Goal: Transaction & Acquisition: Purchase product/service

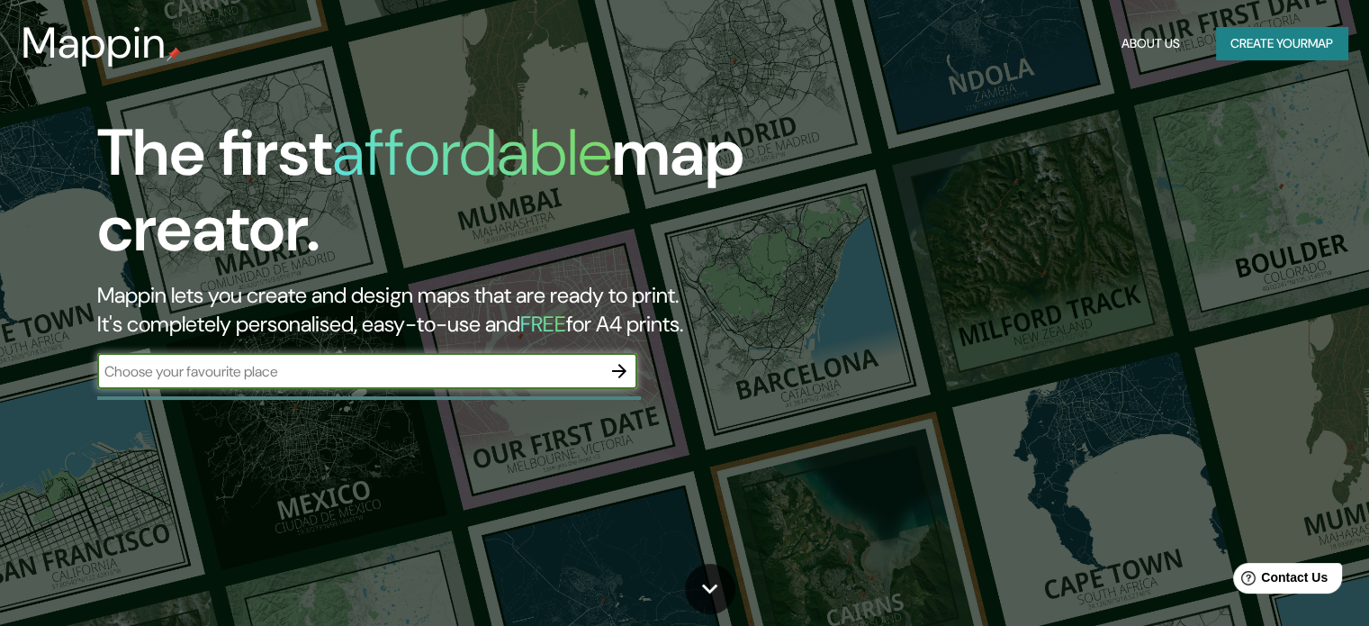
click at [421, 361] on input "text" at bounding box center [349, 371] width 504 height 21
paste input "[GEOGRAPHIC_DATA]"
type input "[GEOGRAPHIC_DATA]"
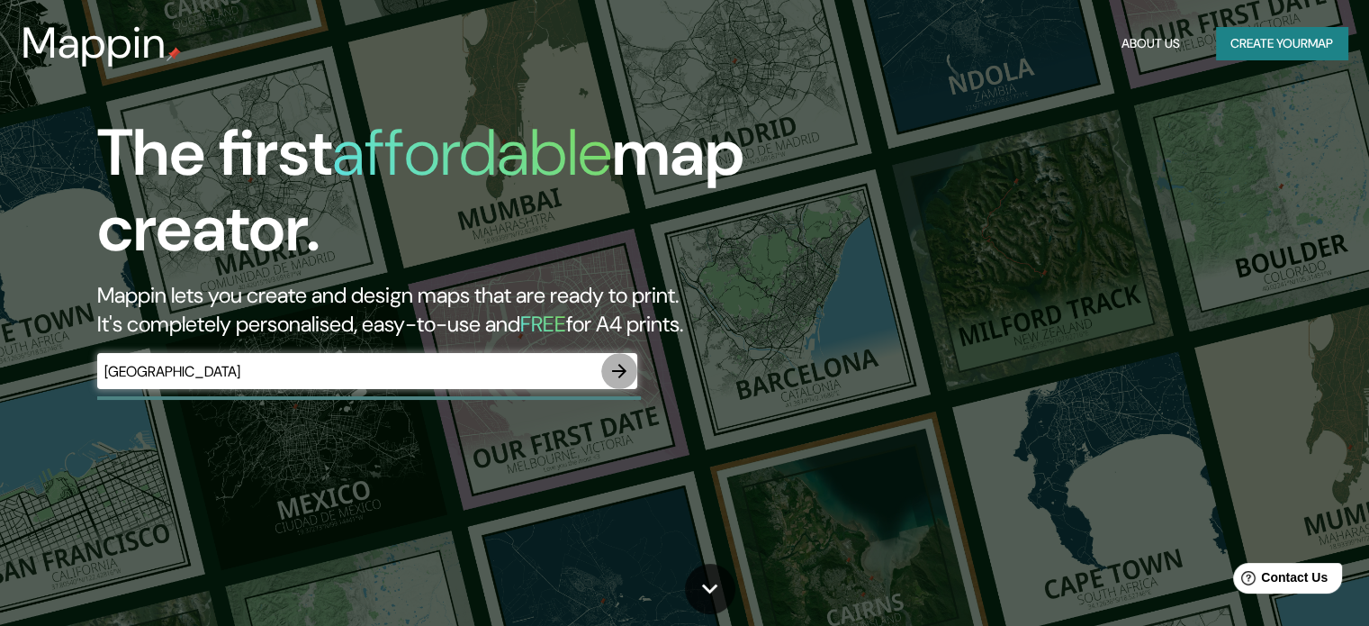
click at [629, 363] on icon "button" at bounding box center [620, 371] width 22 height 22
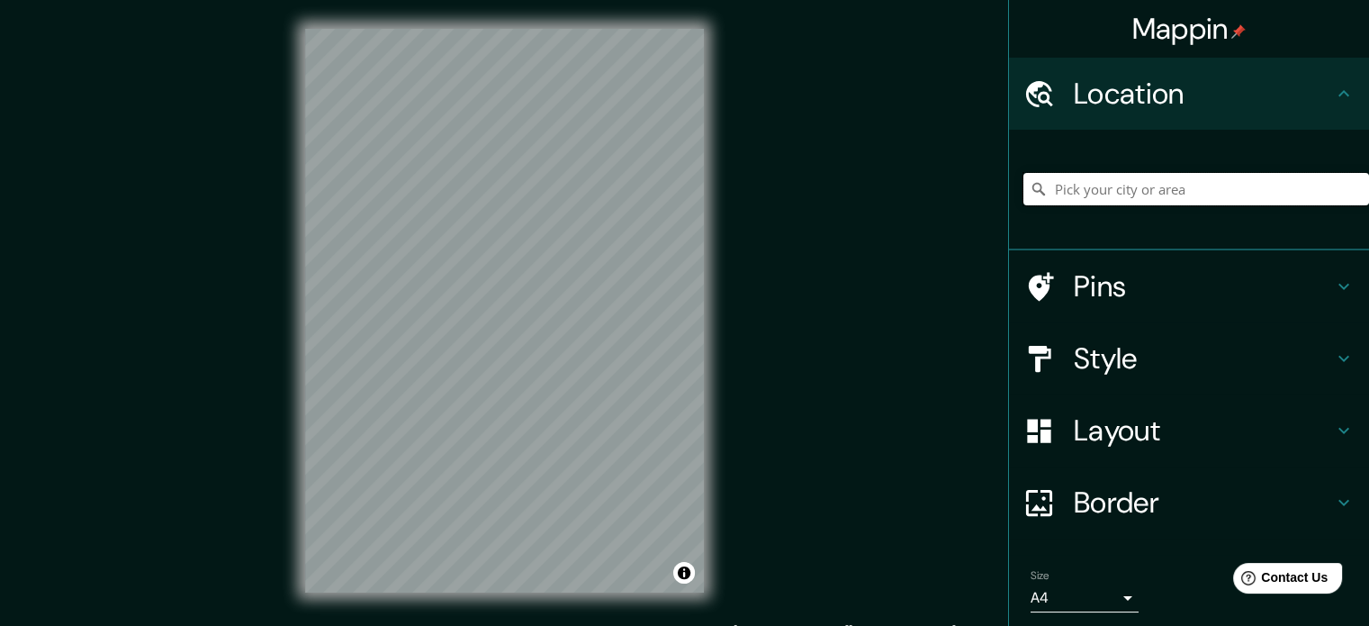
click at [1141, 177] on input "Pick your city or area" at bounding box center [1196, 189] width 346 height 32
paste input "[GEOGRAPHIC_DATA]"
click at [1218, 185] on input "[GEOGRAPHIC_DATA], [GEOGRAPHIC_DATA], [GEOGRAPHIC_DATA][PERSON_NAME], [GEOGRAPH…" at bounding box center [1196, 189] width 346 height 32
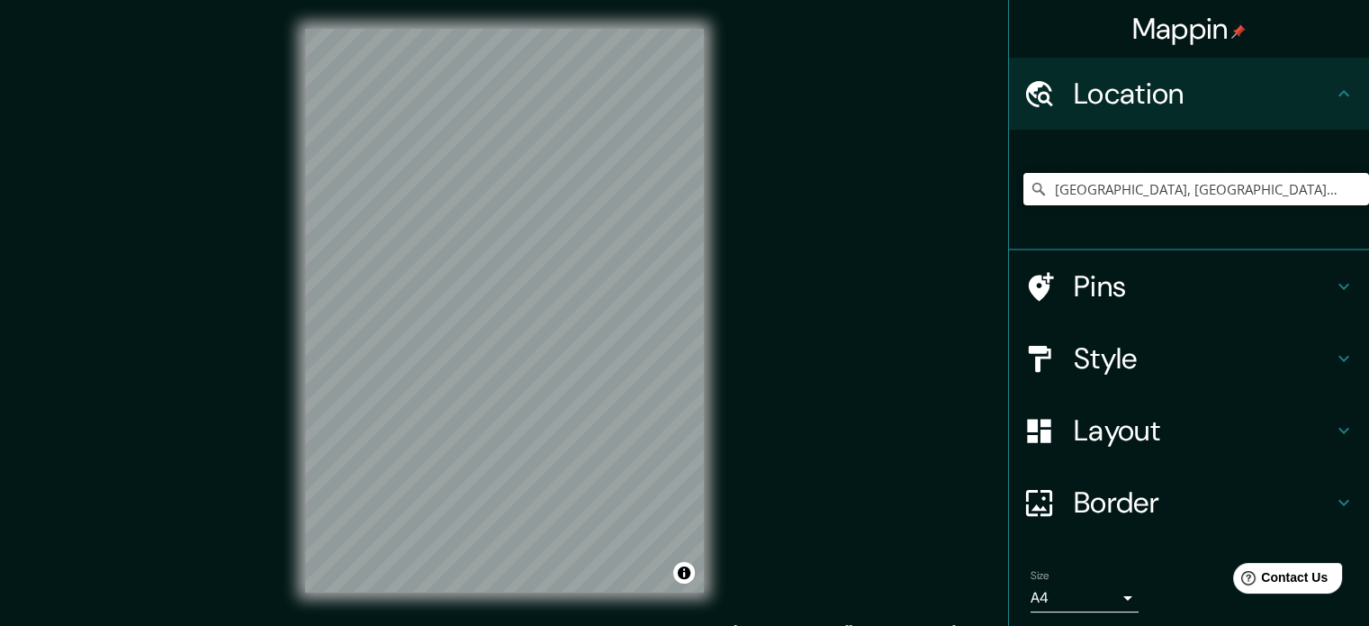
click at [1218, 185] on input "[GEOGRAPHIC_DATA], [GEOGRAPHIC_DATA], [GEOGRAPHIC_DATA][PERSON_NAME], [GEOGRAPH…" at bounding box center [1196, 189] width 346 height 32
click at [1115, 197] on input "Pueblo Libre, [GEOGRAPHIC_DATA], [GEOGRAPHIC_DATA], [GEOGRAPHIC_DATA]" at bounding box center [1196, 189] width 346 height 32
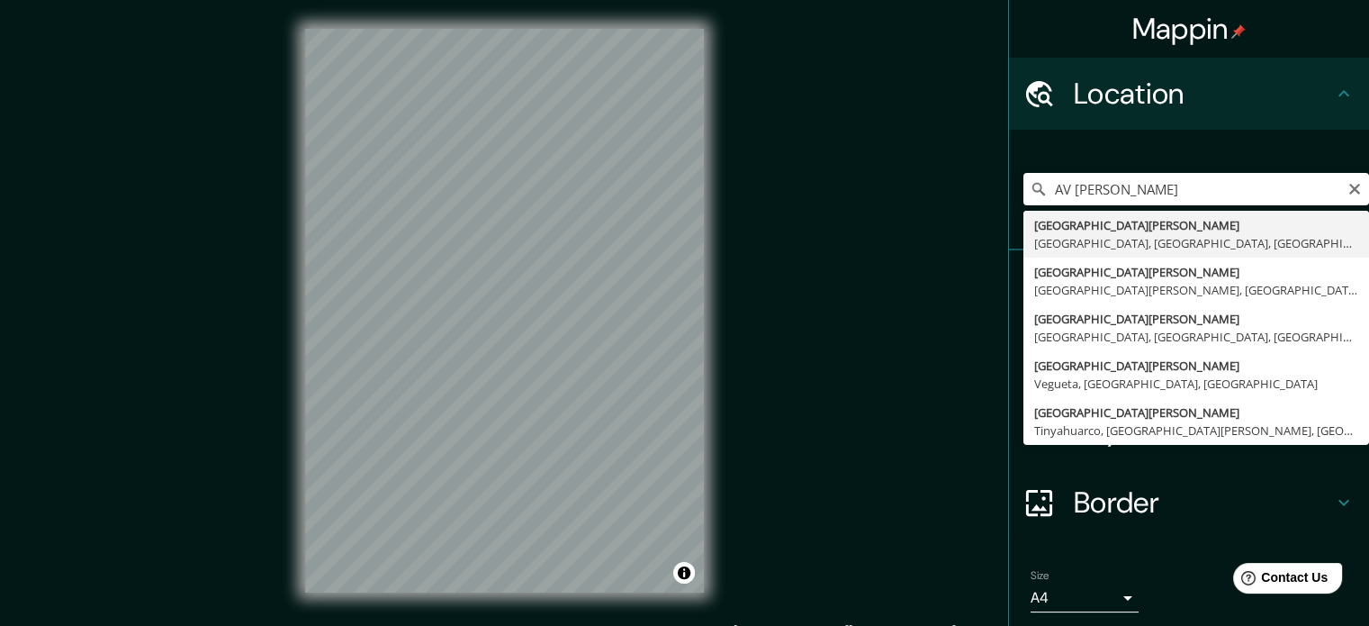
type input "[GEOGRAPHIC_DATA][PERSON_NAME], [GEOGRAPHIC_DATA], [GEOGRAPHIC_DATA], [GEOGRAPH…"
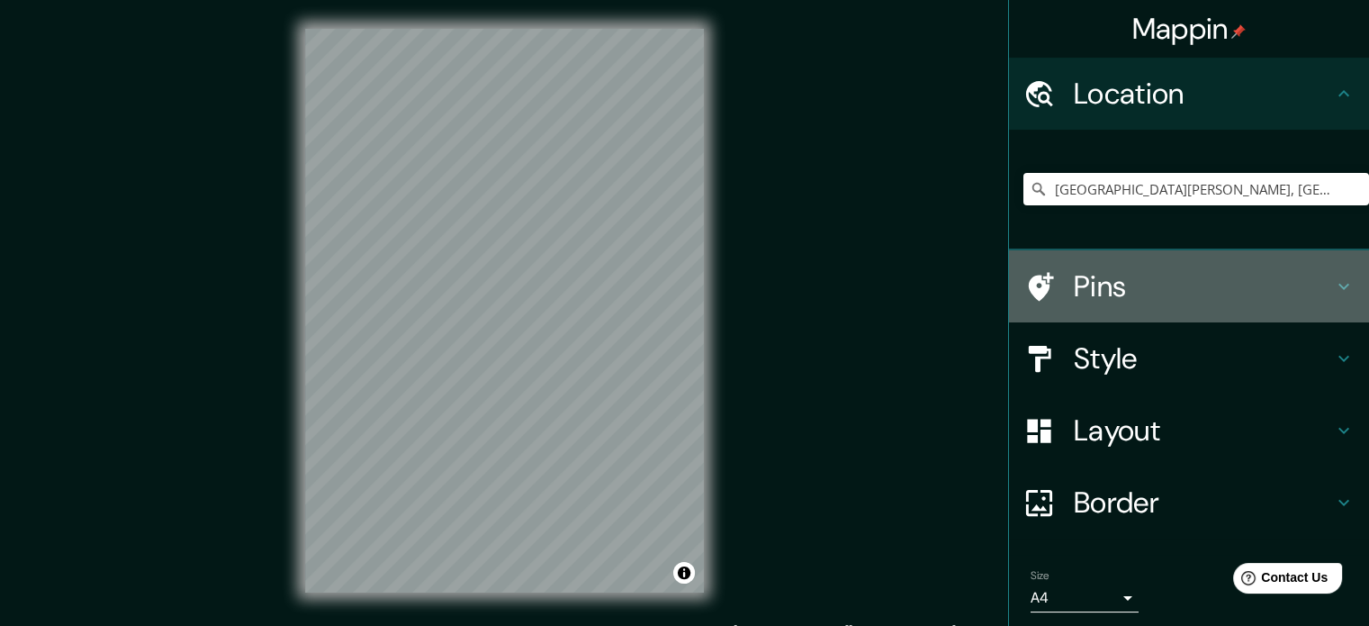
click at [1089, 298] on h4 "Pins" at bounding box center [1203, 286] width 259 height 36
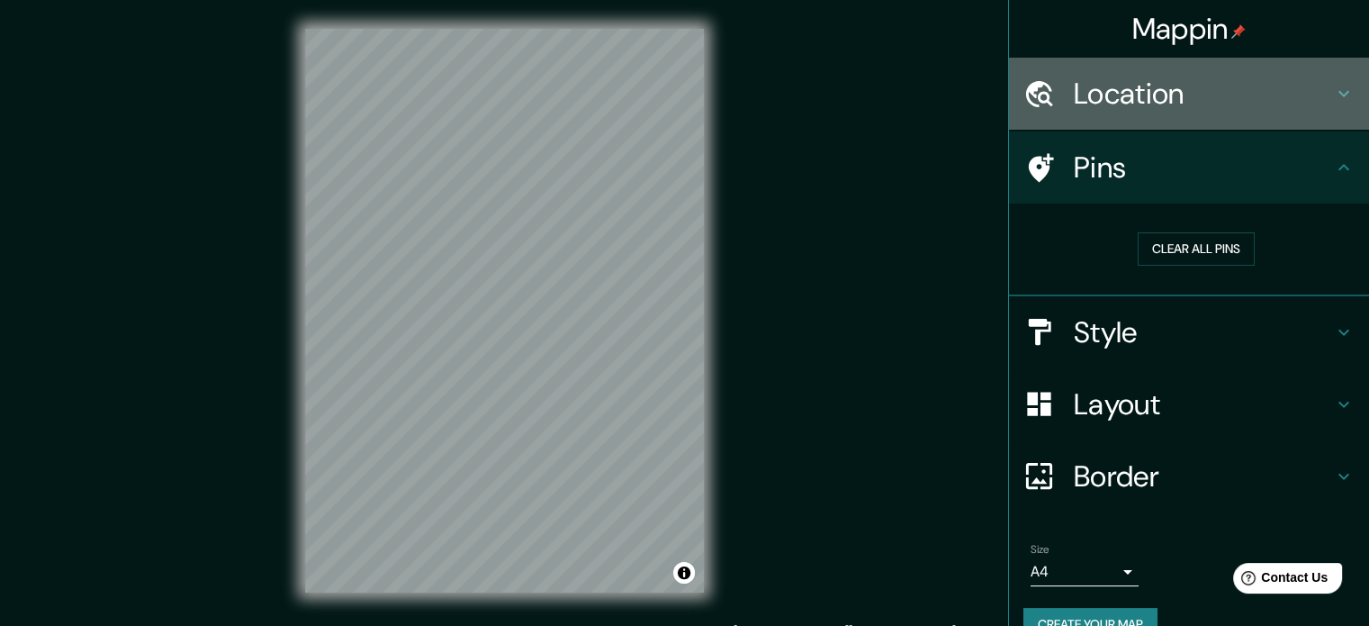
click at [1230, 105] on h4 "Location" at bounding box center [1203, 94] width 259 height 36
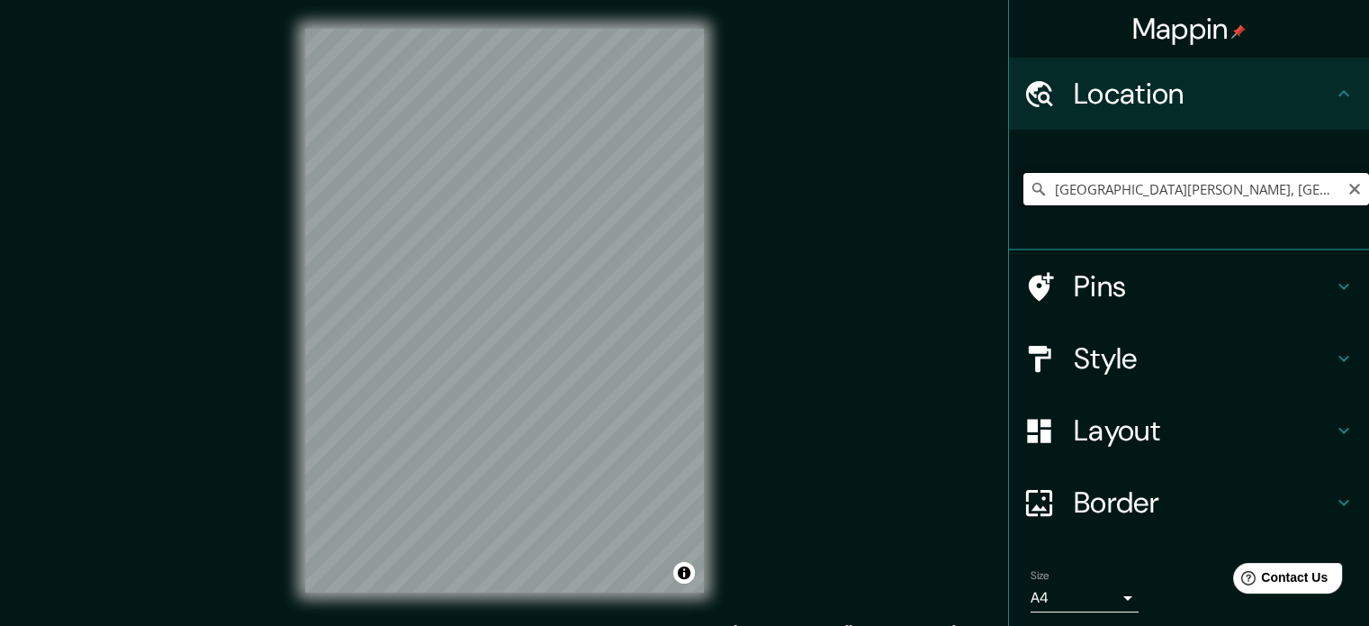
click at [1258, 187] on input "[GEOGRAPHIC_DATA][PERSON_NAME], [GEOGRAPHIC_DATA], [GEOGRAPHIC_DATA], [GEOGRAPH…" at bounding box center [1196, 189] width 346 height 32
click at [1349, 186] on icon "Clear" at bounding box center [1354, 189] width 11 height 11
click at [1198, 189] on input "Pick your city or area" at bounding box center [1196, 189] width 346 height 32
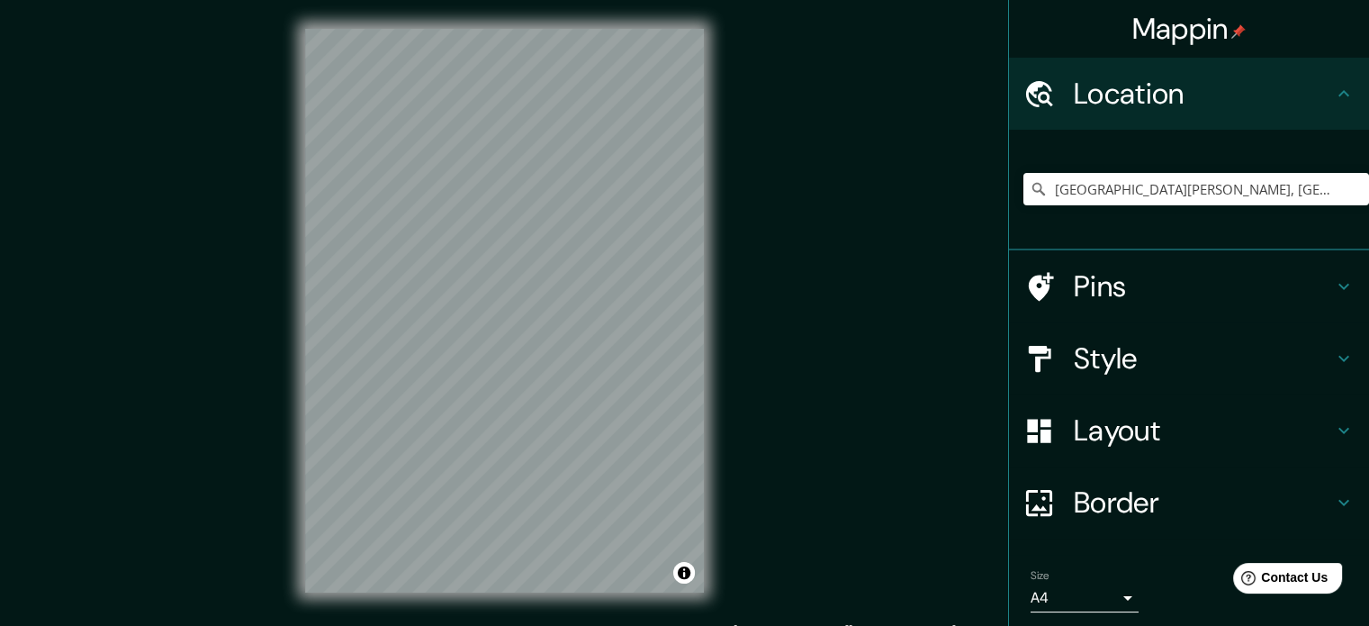
click at [1354, 57] on div "Mappin" at bounding box center [1189, 29] width 360 height 58
click at [1159, 182] on input "[GEOGRAPHIC_DATA][PERSON_NAME], [GEOGRAPHIC_DATA], [GEOGRAPHIC_DATA], [GEOGRAPH…" at bounding box center [1196, 189] width 346 height 32
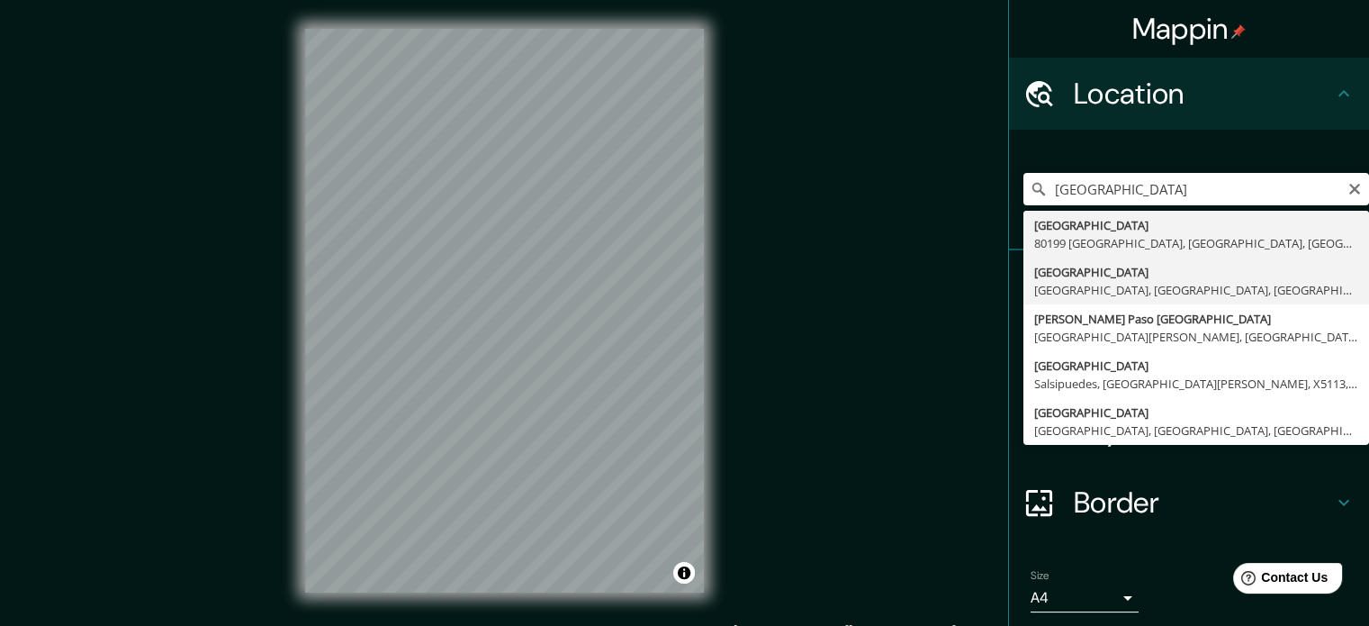
type input "[GEOGRAPHIC_DATA], [GEOGRAPHIC_DATA], [GEOGRAPHIC_DATA], [GEOGRAPHIC_DATA]"
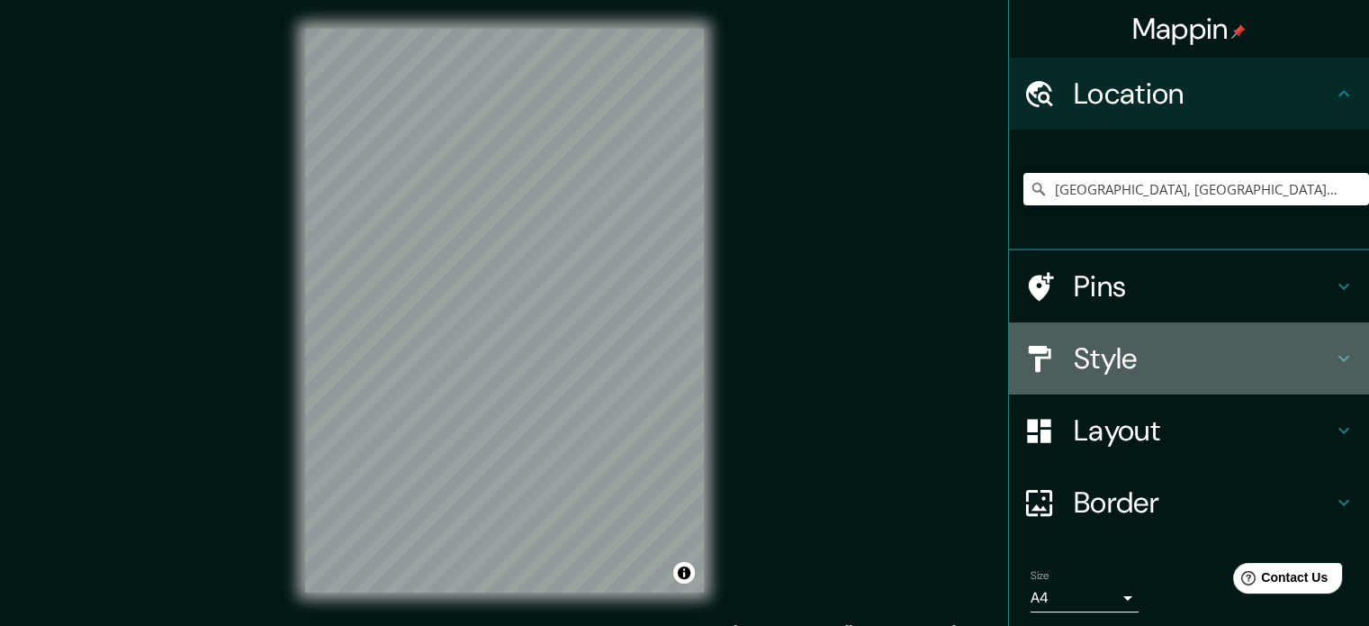
click at [1085, 377] on div "Style" at bounding box center [1189, 358] width 360 height 72
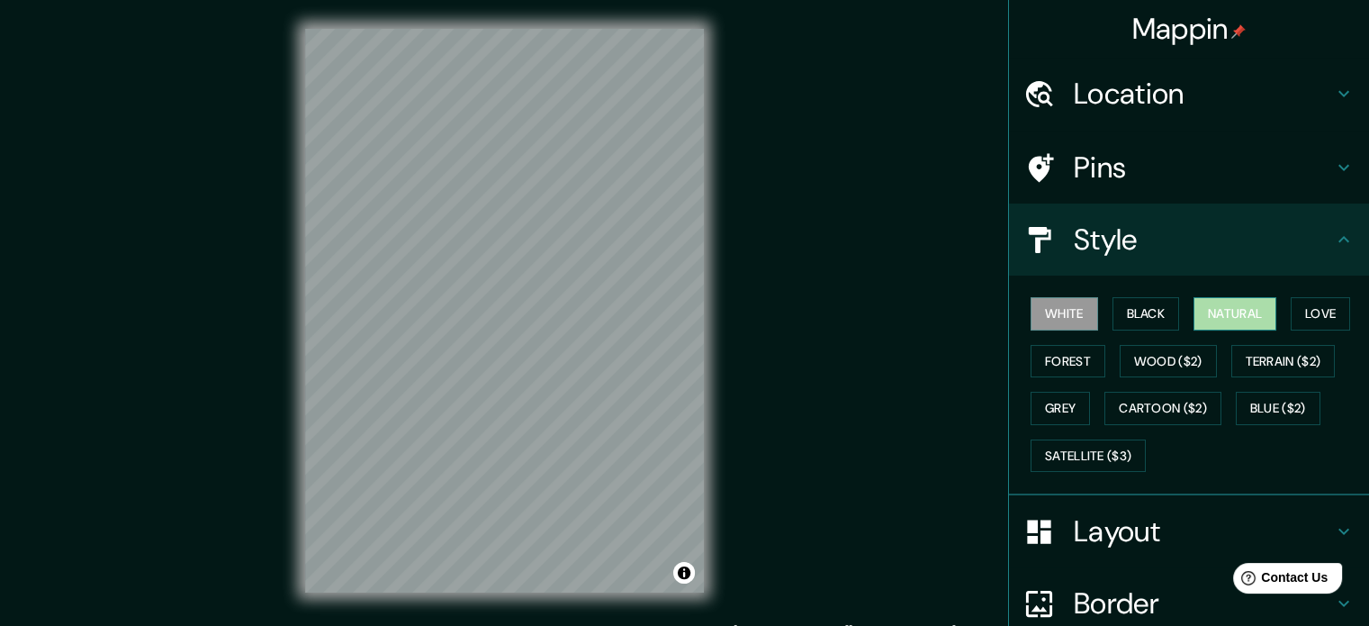
click at [1239, 318] on button "Natural" at bounding box center [1235, 313] width 83 height 33
click at [1075, 359] on button "Forest" at bounding box center [1068, 361] width 75 height 33
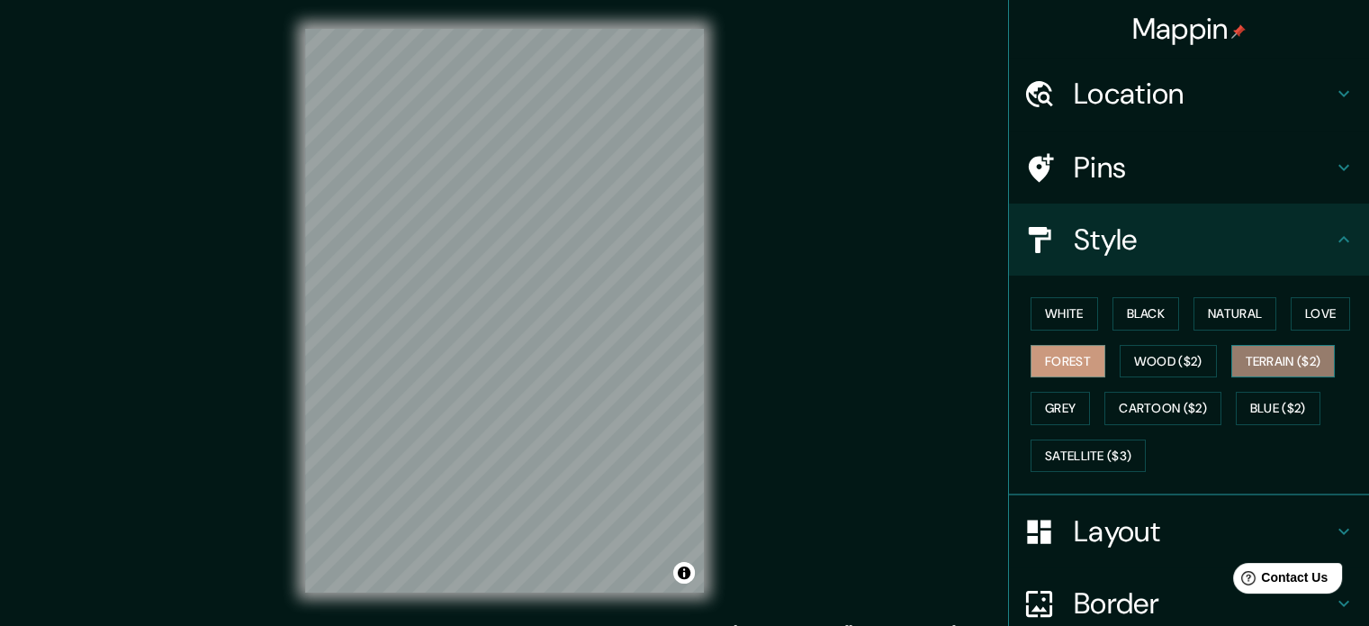
click at [1283, 358] on button "Terrain ($2)" at bounding box center [1283, 361] width 104 height 33
click at [1056, 401] on button "Grey" at bounding box center [1060, 408] width 59 height 33
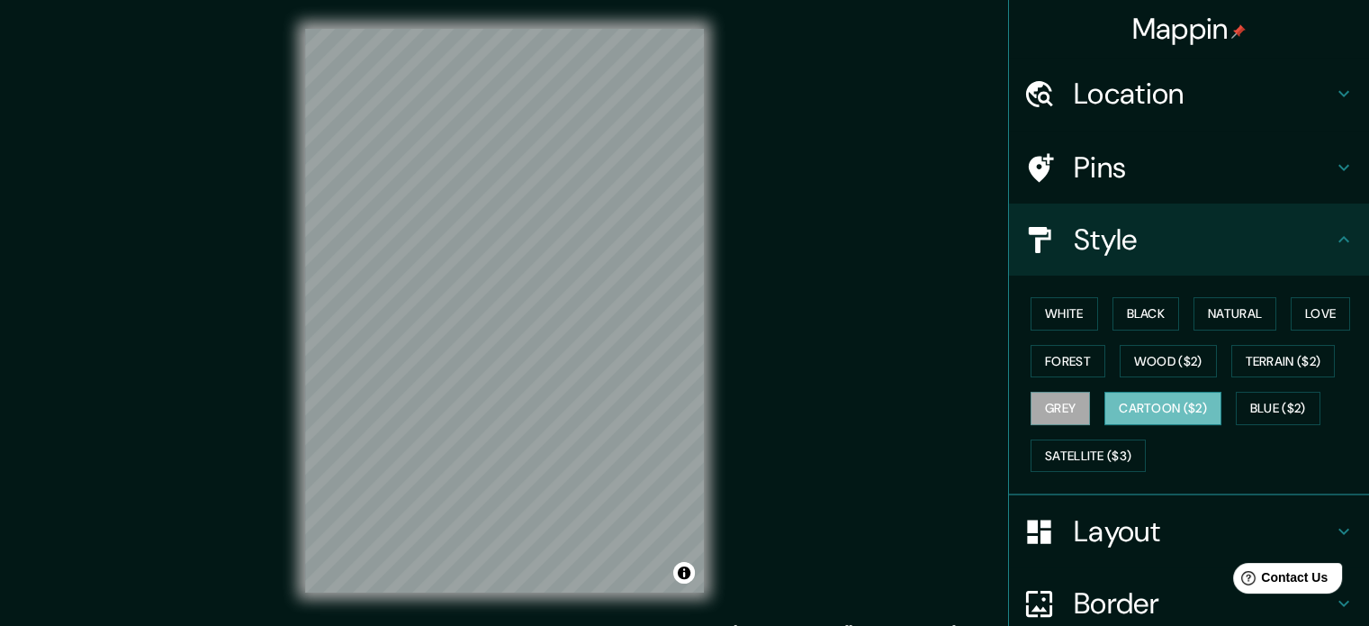
click at [1113, 410] on button "Cartoon ($2)" at bounding box center [1162, 408] width 117 height 33
click at [1114, 450] on button "Satellite ($3)" at bounding box center [1088, 455] width 115 height 33
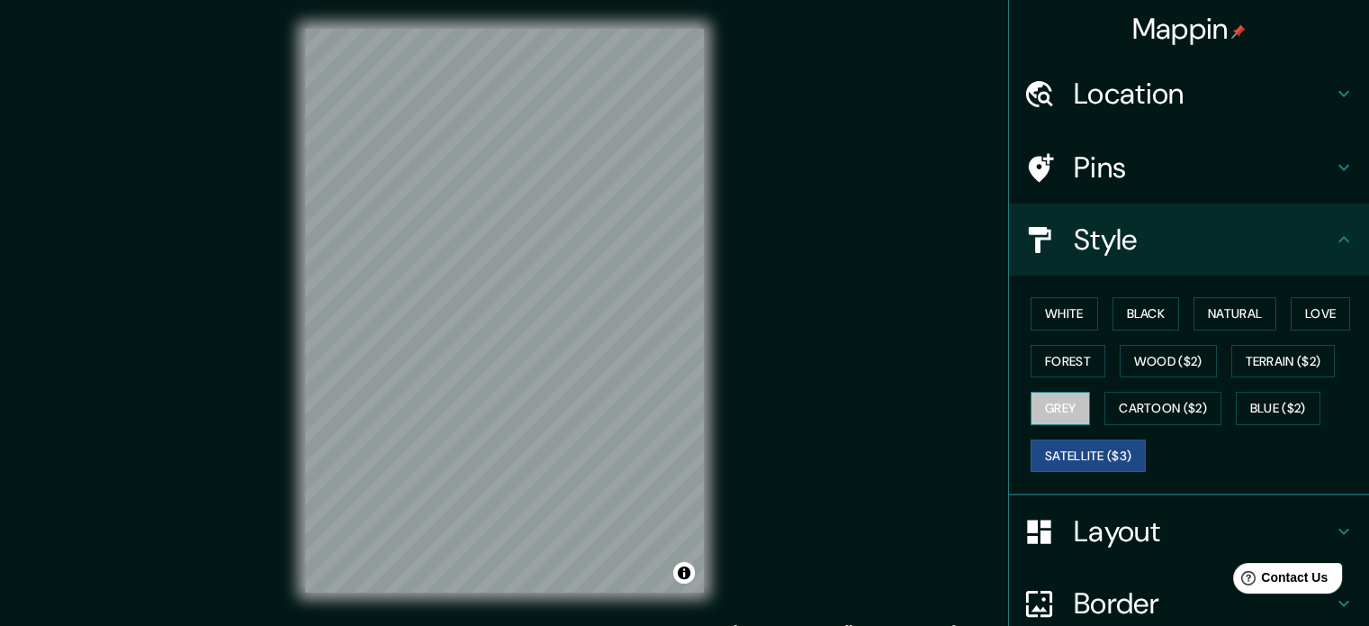
click at [1046, 407] on button "Grey" at bounding box center [1060, 408] width 59 height 33
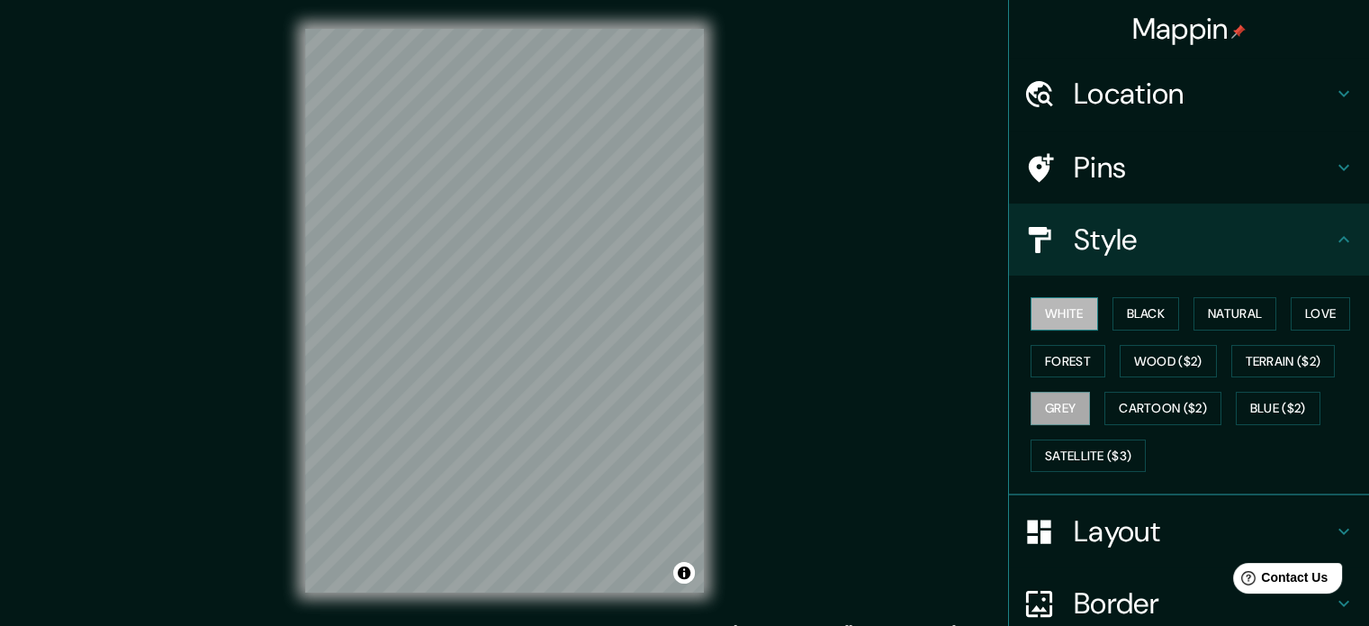
click at [1072, 320] on button "White" at bounding box center [1065, 313] width 68 height 33
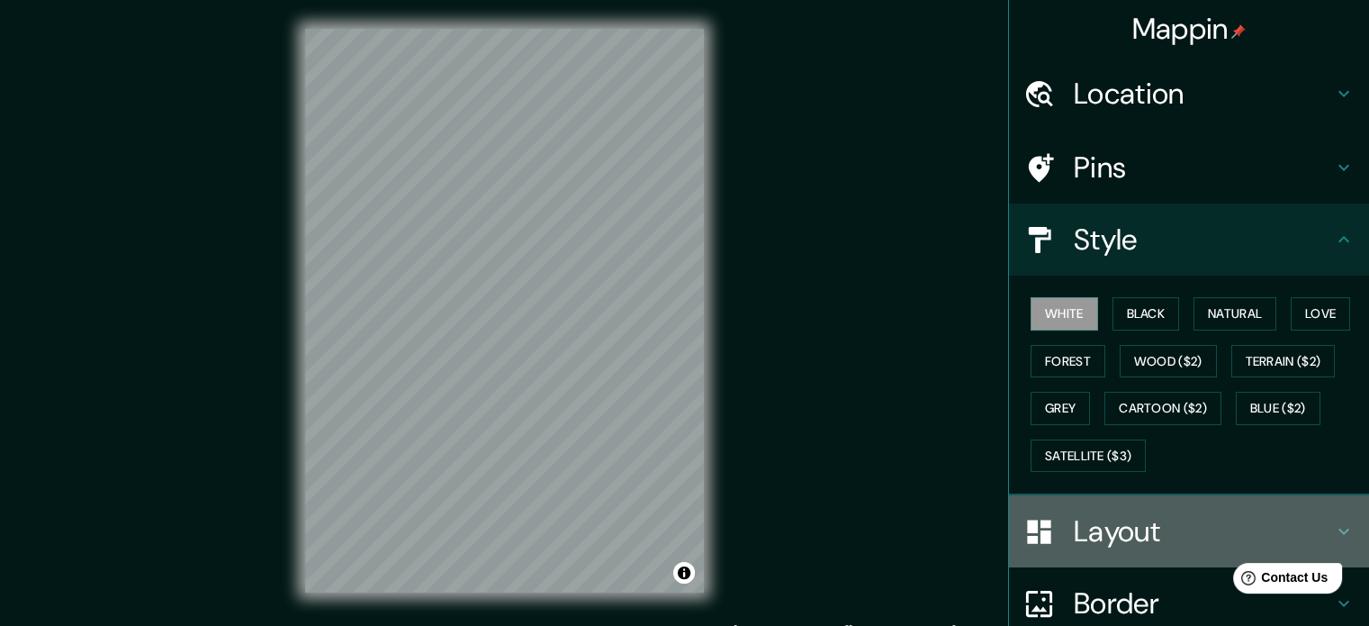
click at [1109, 549] on div "Layout" at bounding box center [1189, 531] width 360 height 72
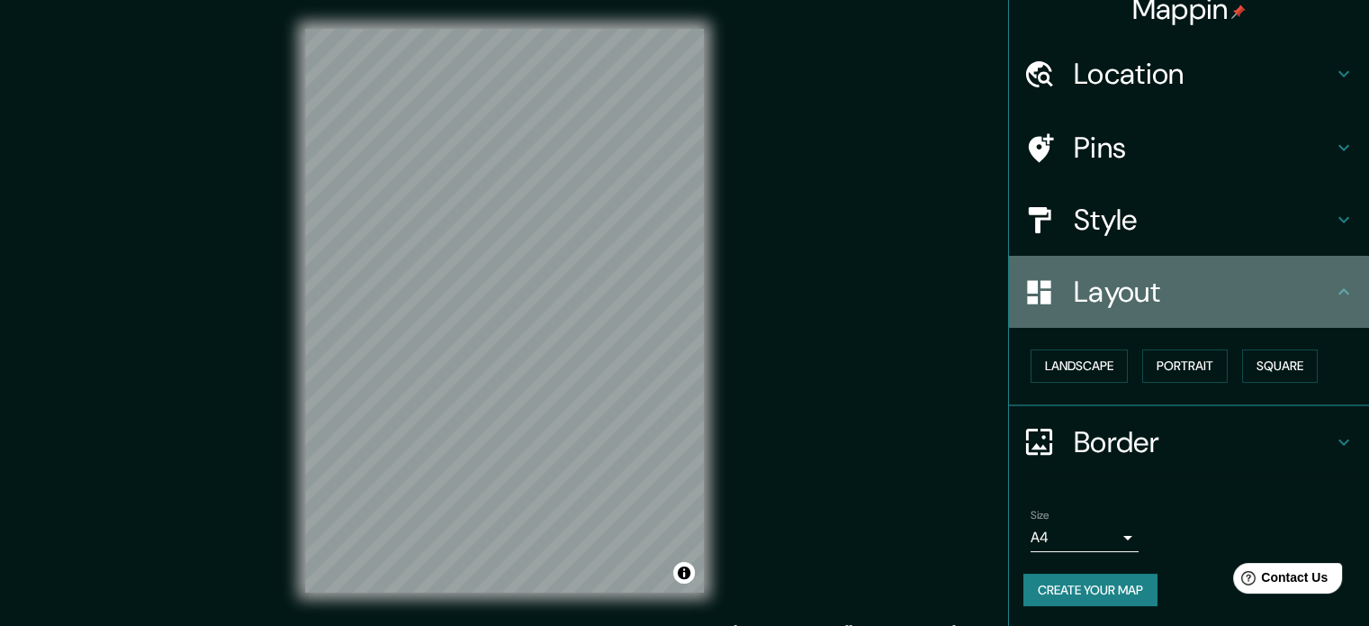
click at [1139, 294] on h4 "Layout" at bounding box center [1203, 292] width 259 height 36
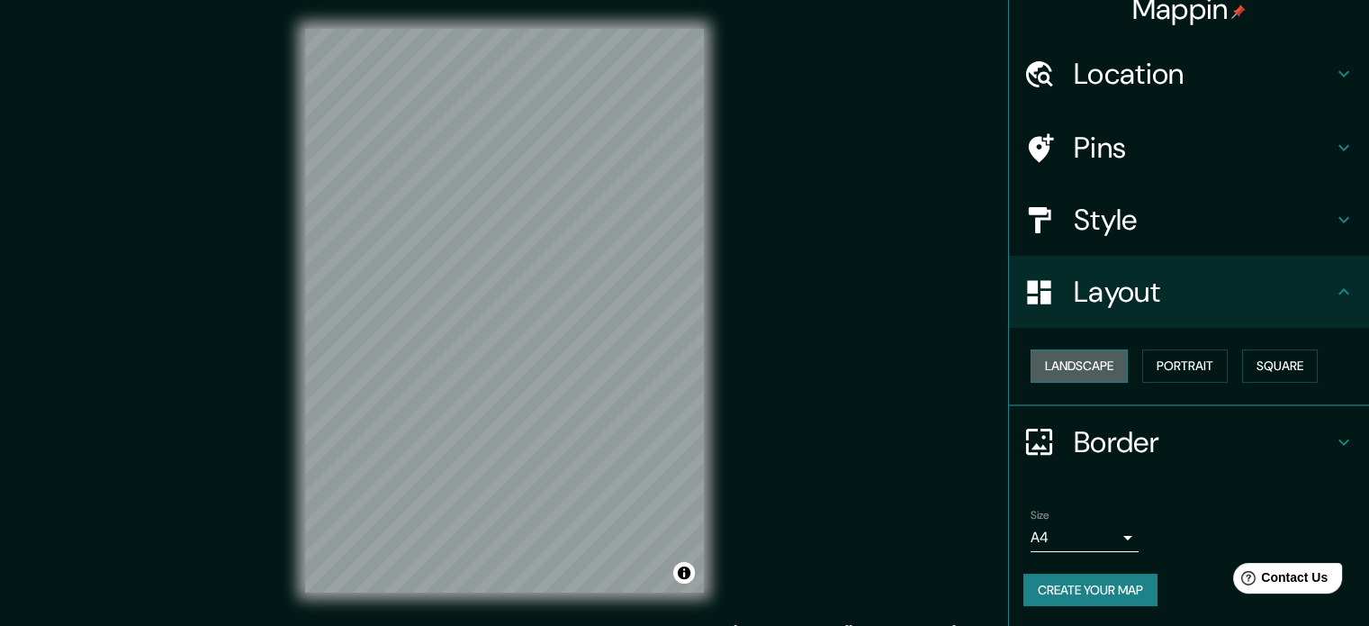
click at [1099, 366] on button "Landscape" at bounding box center [1079, 365] width 97 height 33
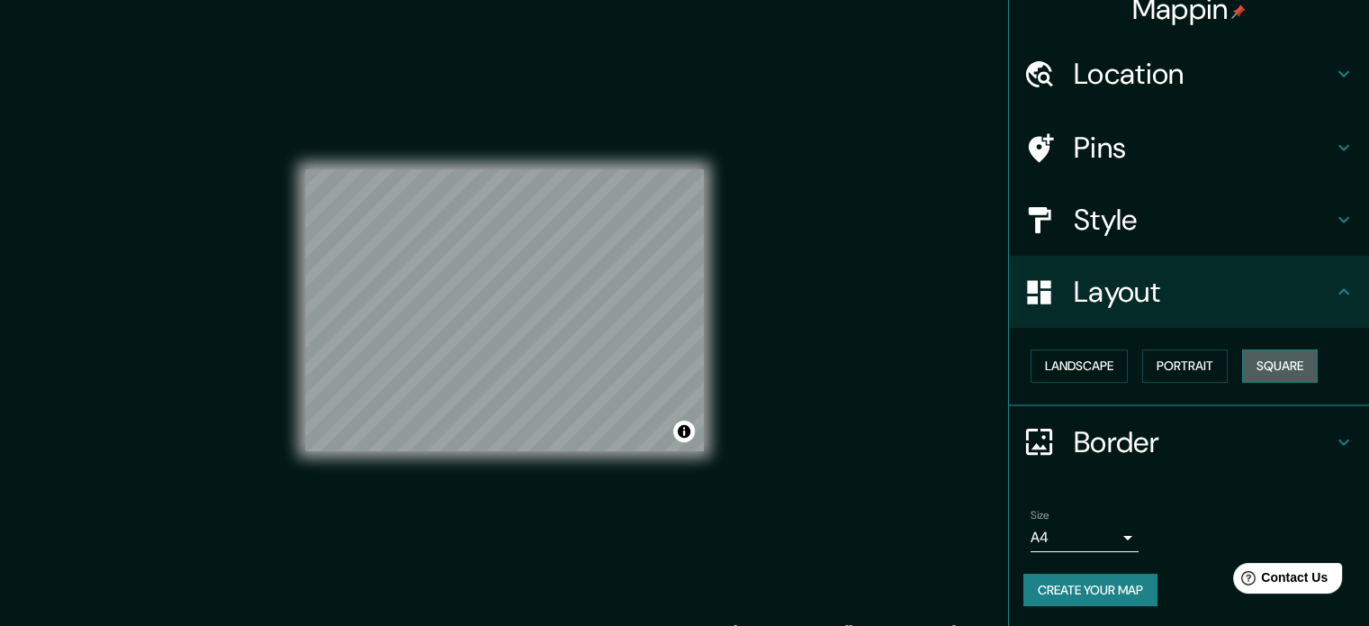
click at [1269, 370] on button "Square" at bounding box center [1280, 365] width 76 height 33
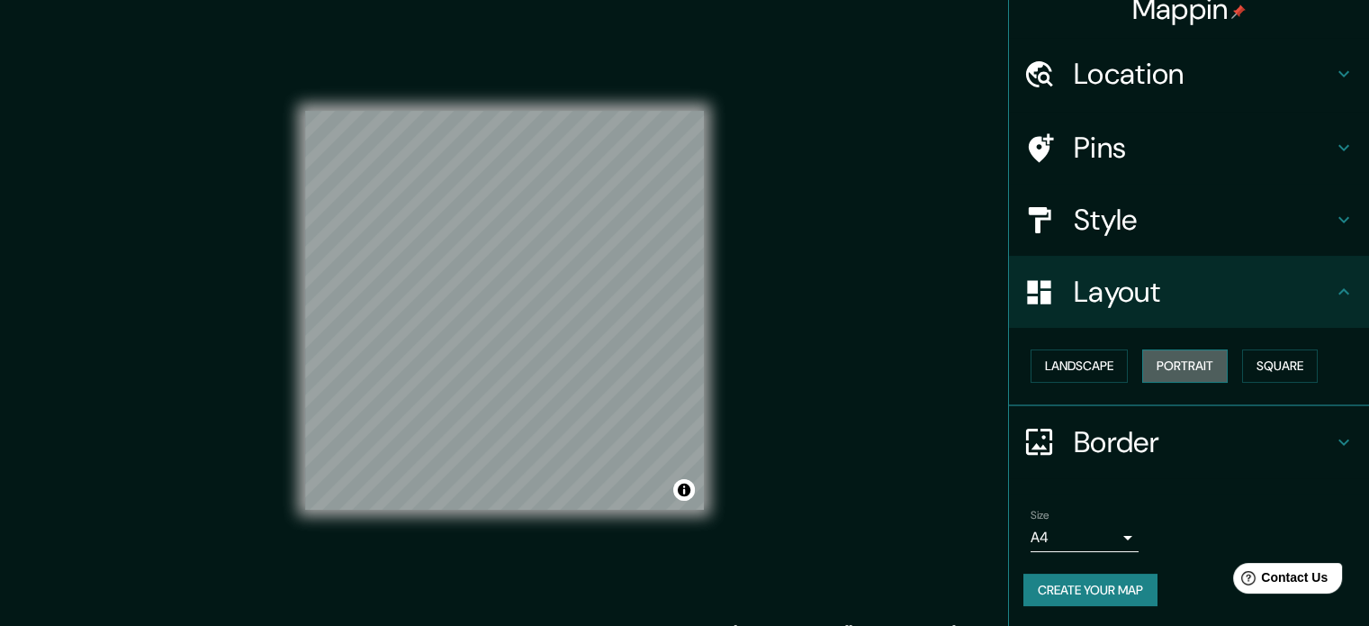
click at [1187, 366] on button "Portrait" at bounding box center [1185, 365] width 86 height 33
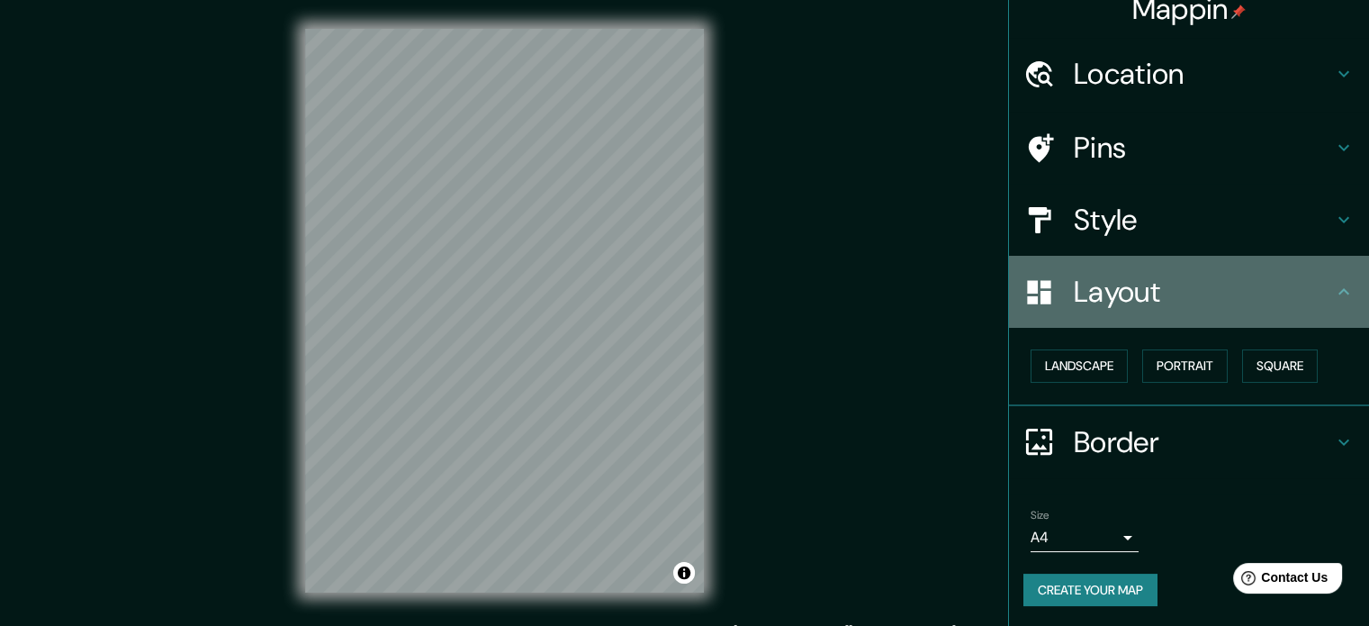
click at [1239, 276] on h4 "Layout" at bounding box center [1203, 292] width 259 height 36
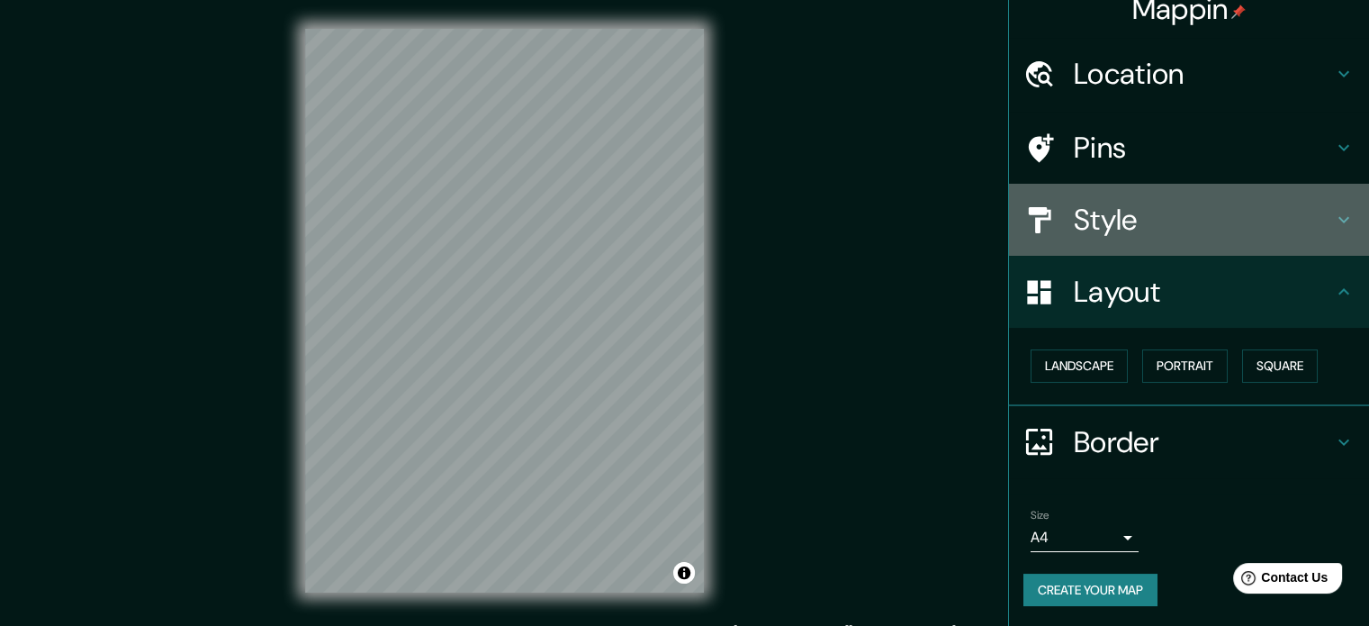
click at [1231, 233] on h4 "Style" at bounding box center [1203, 220] width 259 height 36
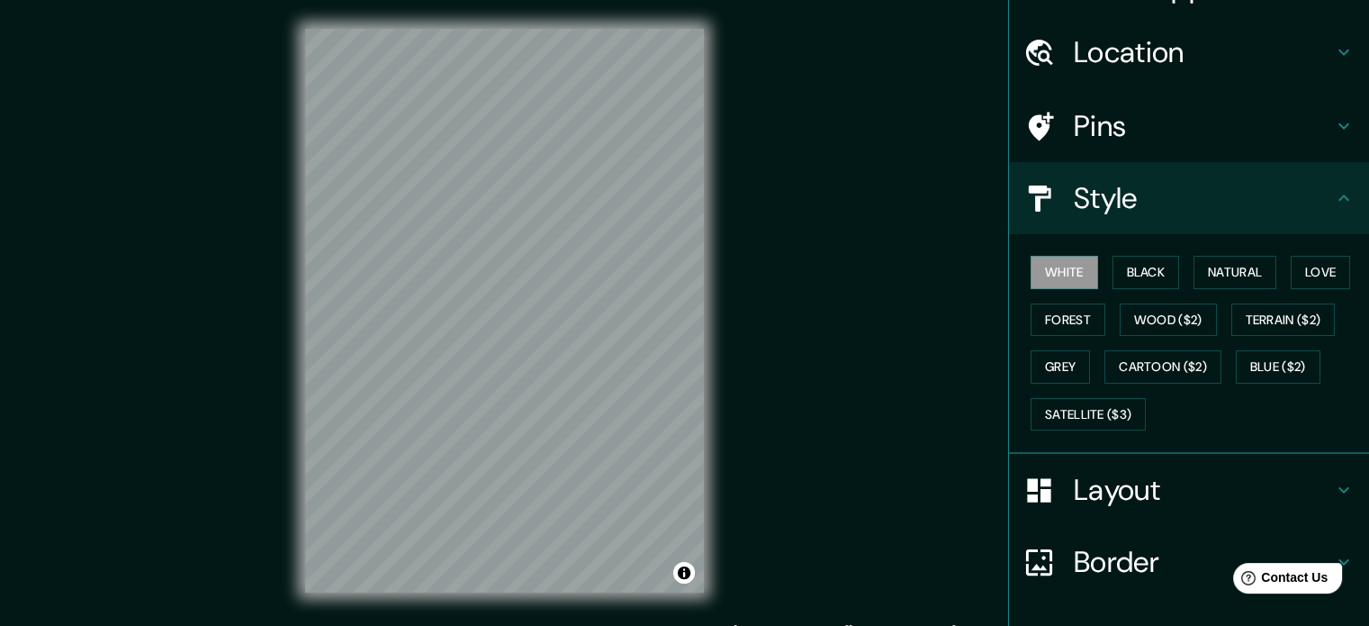
scroll to position [32, 0]
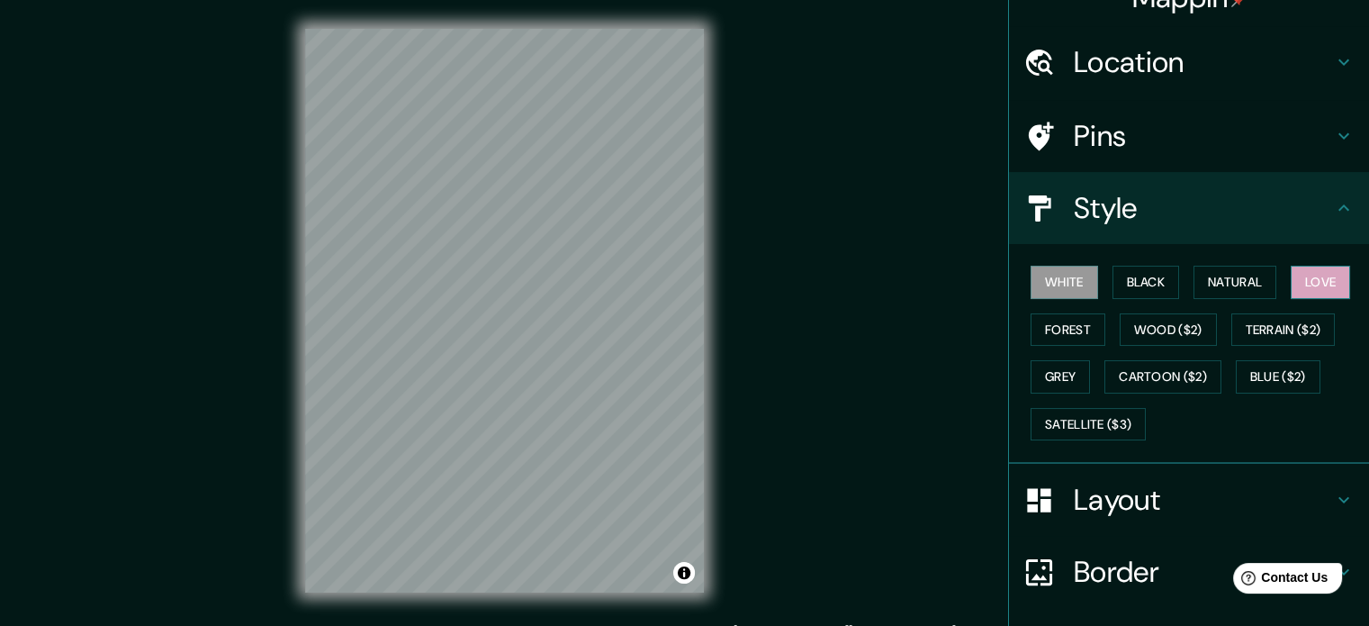
click at [1326, 272] on button "Love" at bounding box center [1320, 282] width 59 height 33
click at [1240, 285] on button "Natural" at bounding box center [1235, 282] width 83 height 33
click at [1323, 287] on button "Love" at bounding box center [1320, 282] width 59 height 33
click at [1068, 282] on button "White" at bounding box center [1065, 282] width 68 height 33
click at [1051, 323] on button "Forest" at bounding box center [1068, 329] width 75 height 33
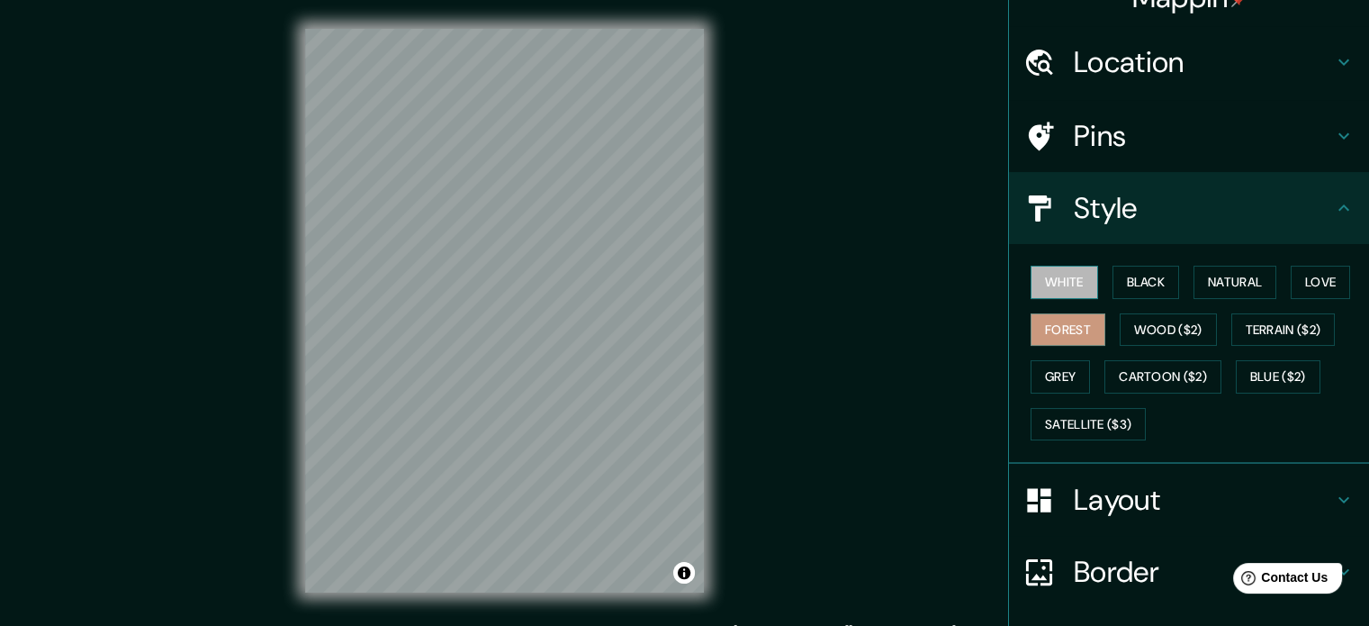
click at [1073, 271] on button "White" at bounding box center [1065, 282] width 68 height 33
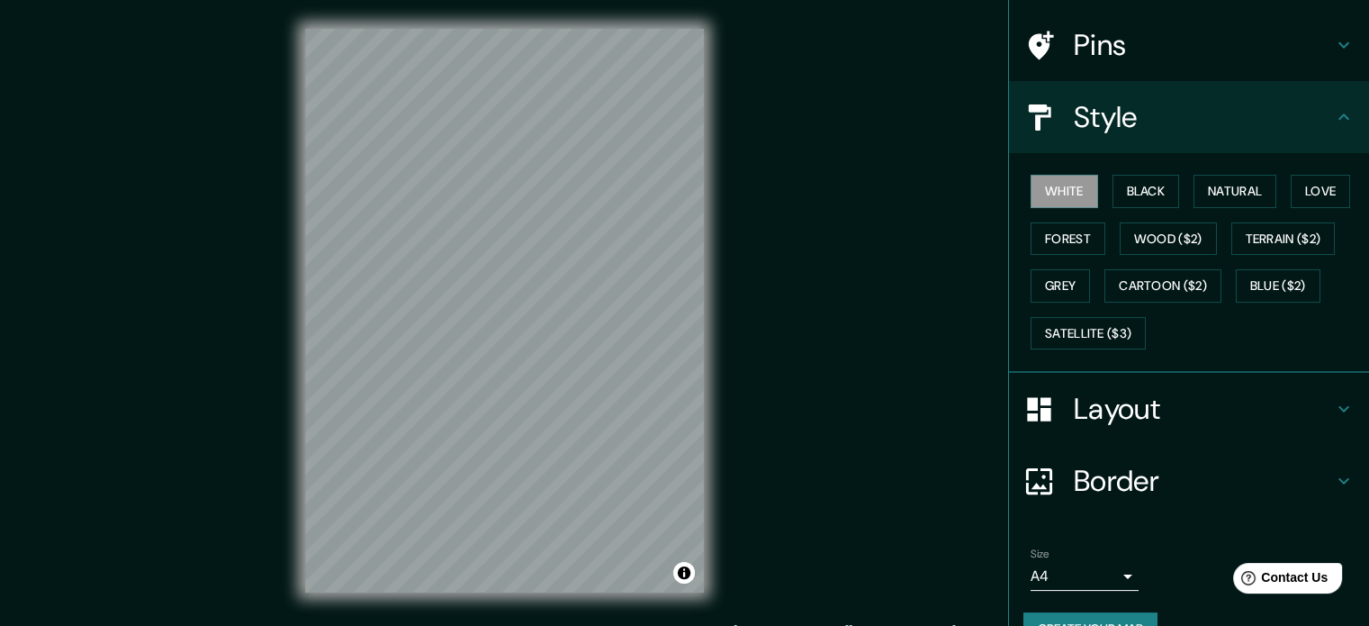
scroll to position [160, 0]
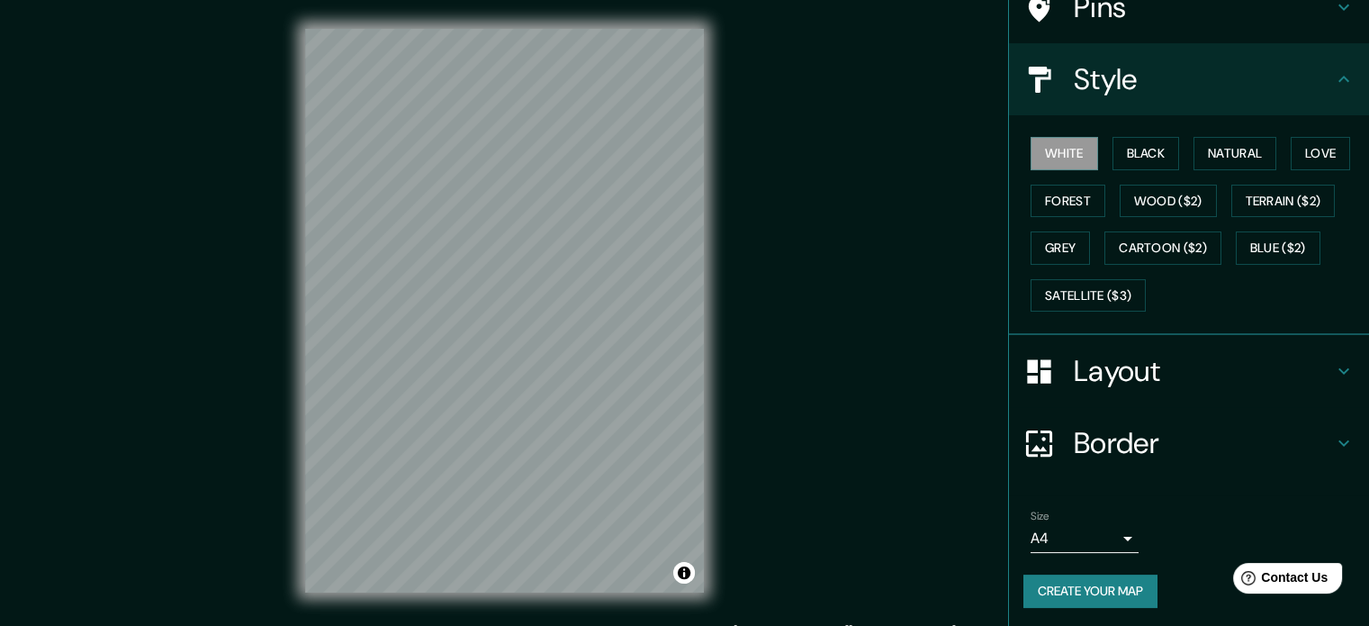
click at [1204, 450] on h4 "Border" at bounding box center [1203, 443] width 259 height 36
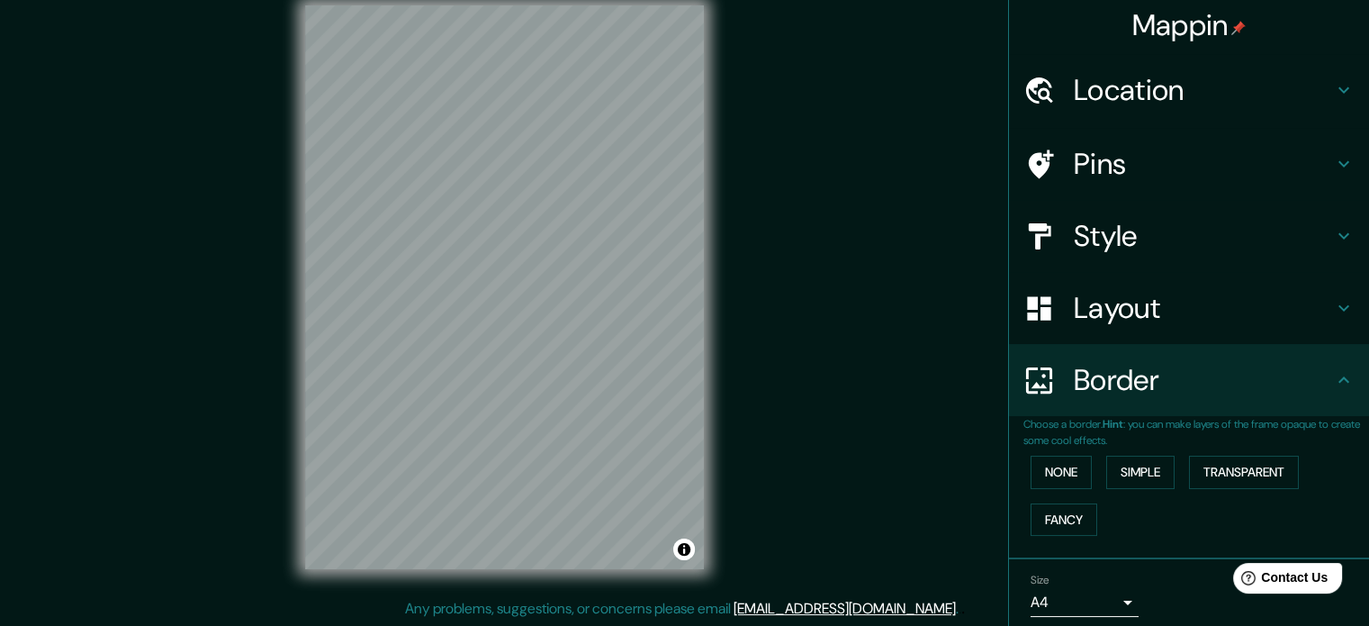
scroll to position [0, 0]
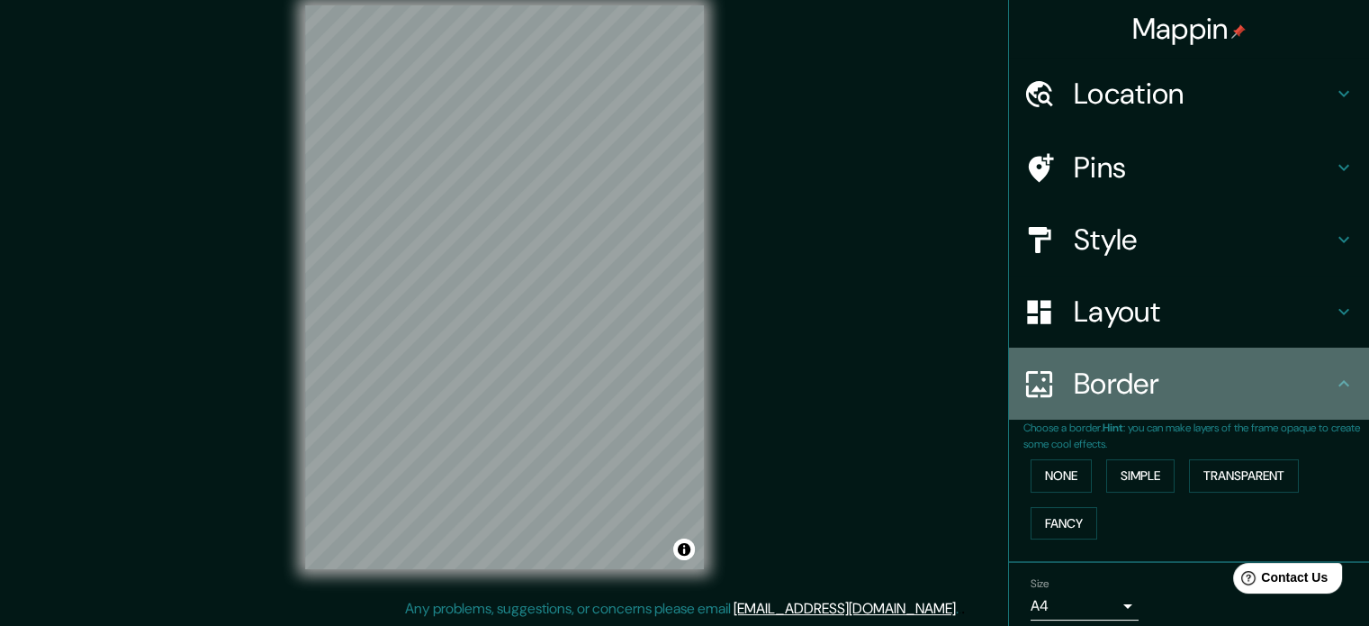
click at [1132, 383] on h4 "Border" at bounding box center [1203, 383] width 259 height 36
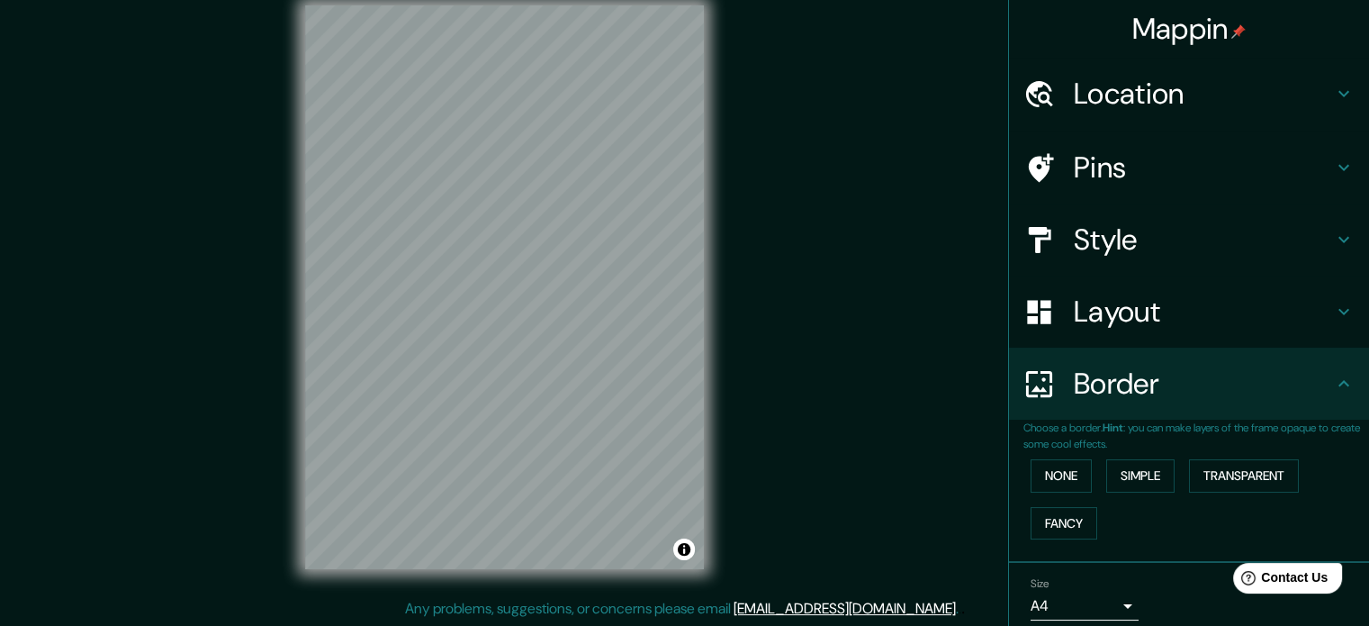
click at [1223, 384] on h4 "Border" at bounding box center [1203, 383] width 259 height 36
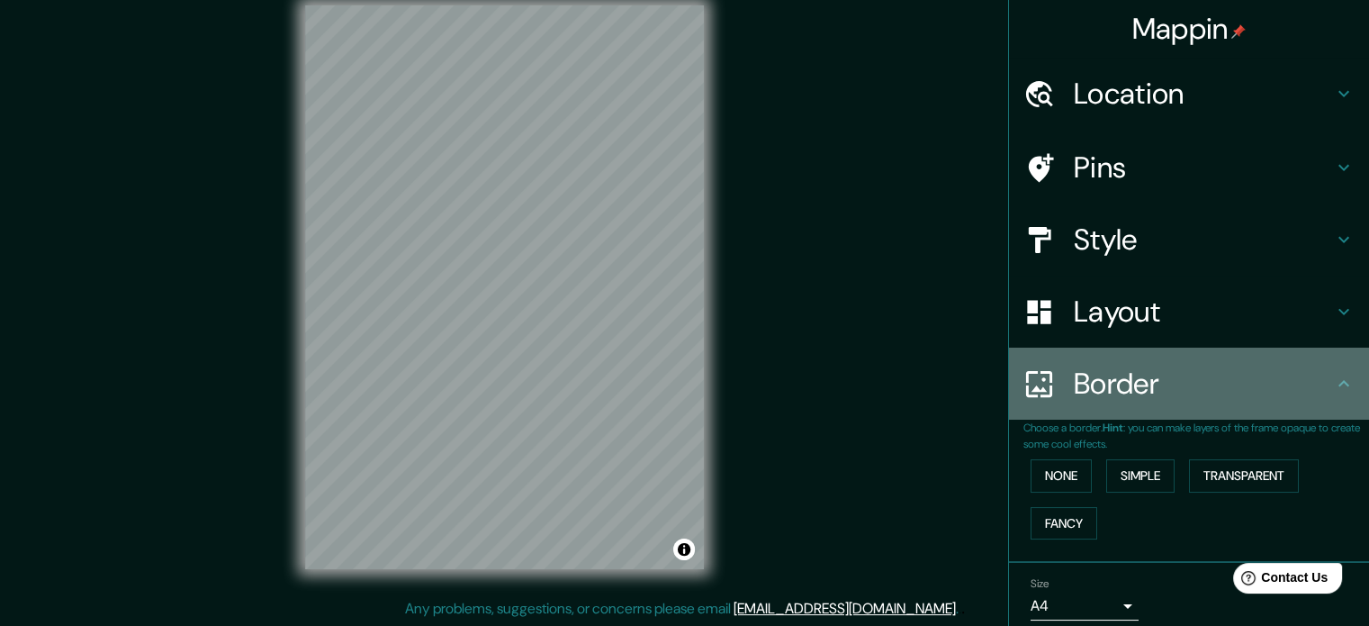
click at [1334, 374] on icon at bounding box center [1344, 384] width 22 height 22
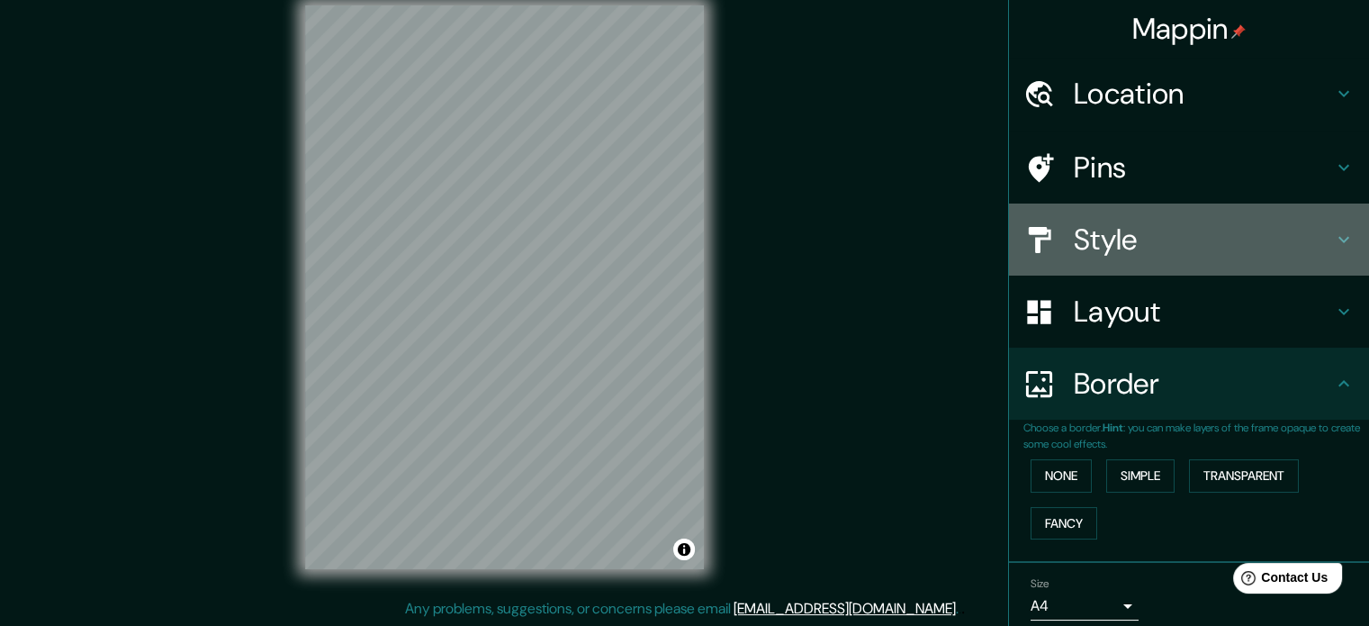
click at [1300, 226] on h4 "Style" at bounding box center [1203, 239] width 259 height 36
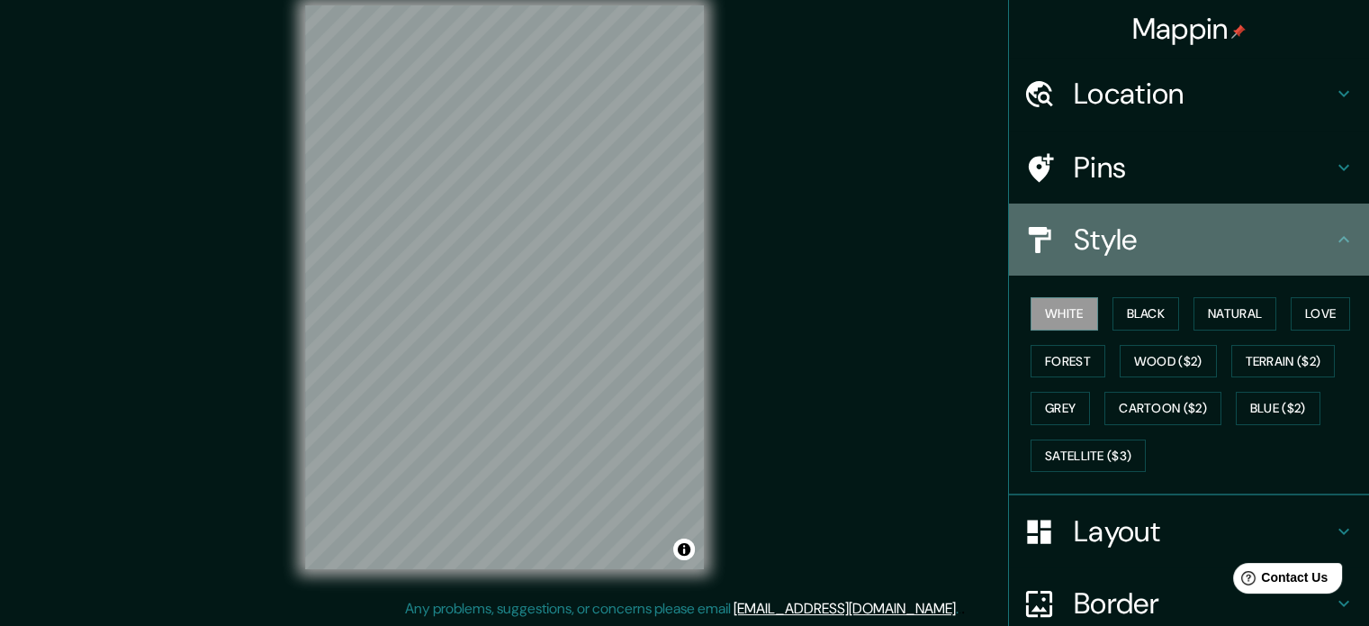
click at [1303, 234] on h4 "Style" at bounding box center [1203, 239] width 259 height 36
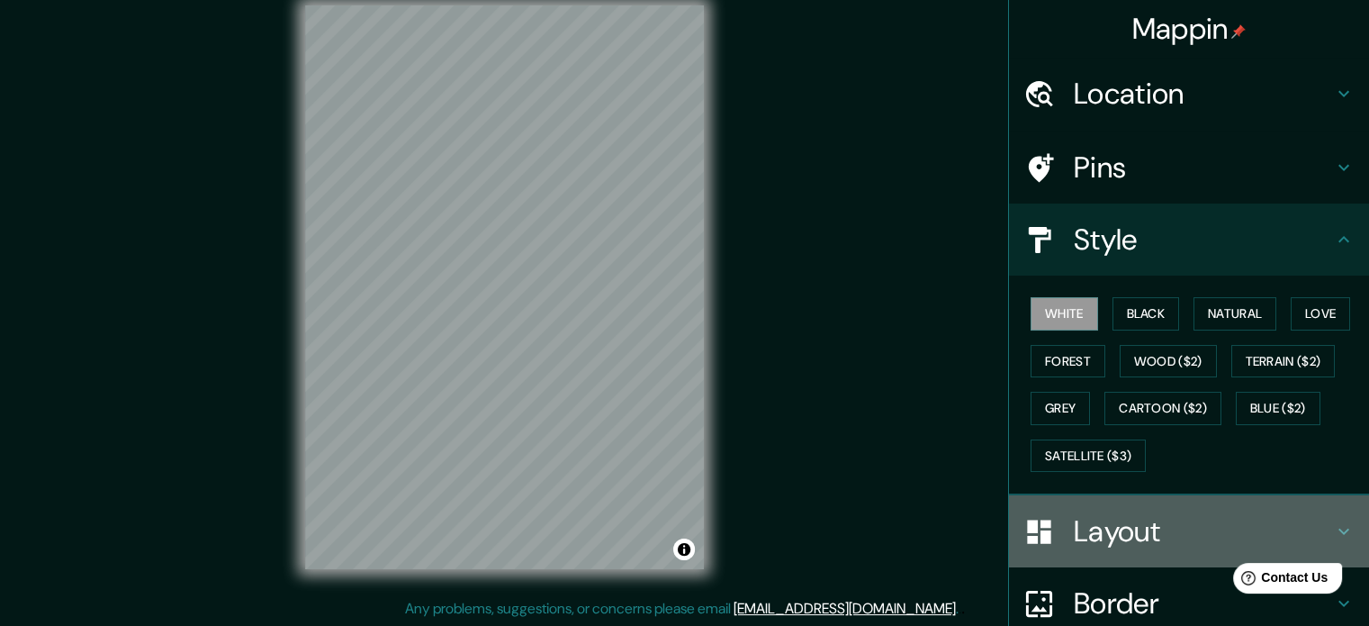
click at [1216, 530] on h4 "Layout" at bounding box center [1203, 531] width 259 height 36
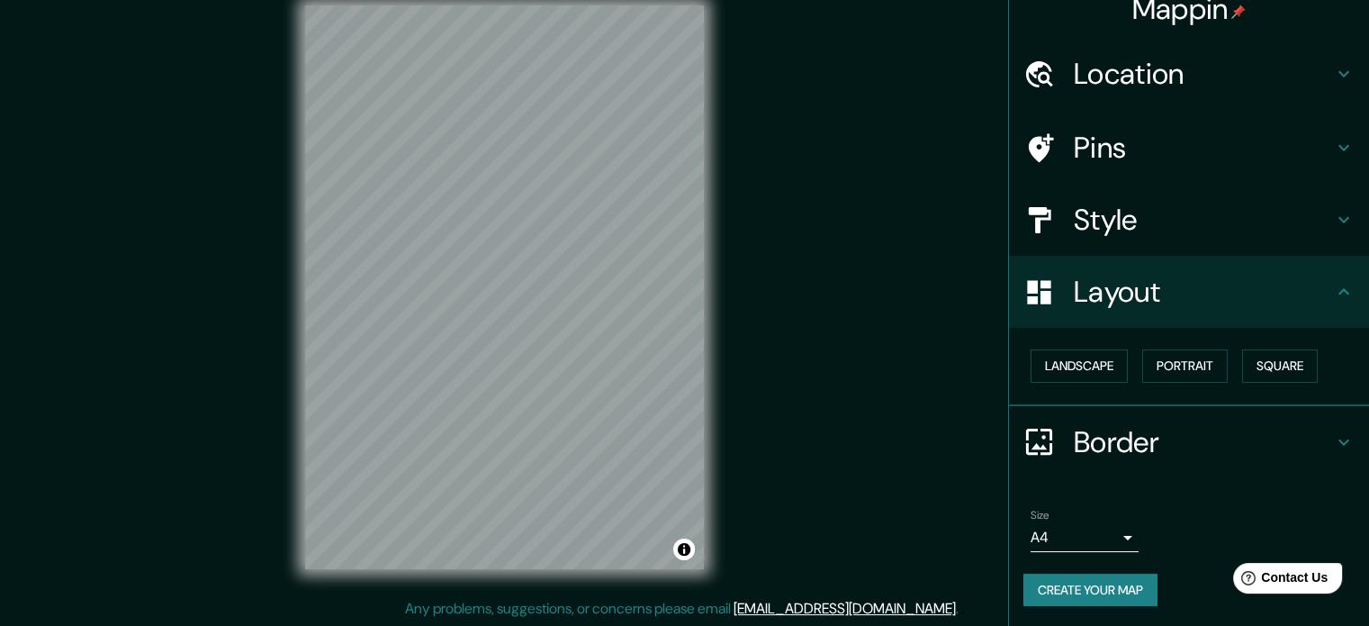
scroll to position [18, 0]
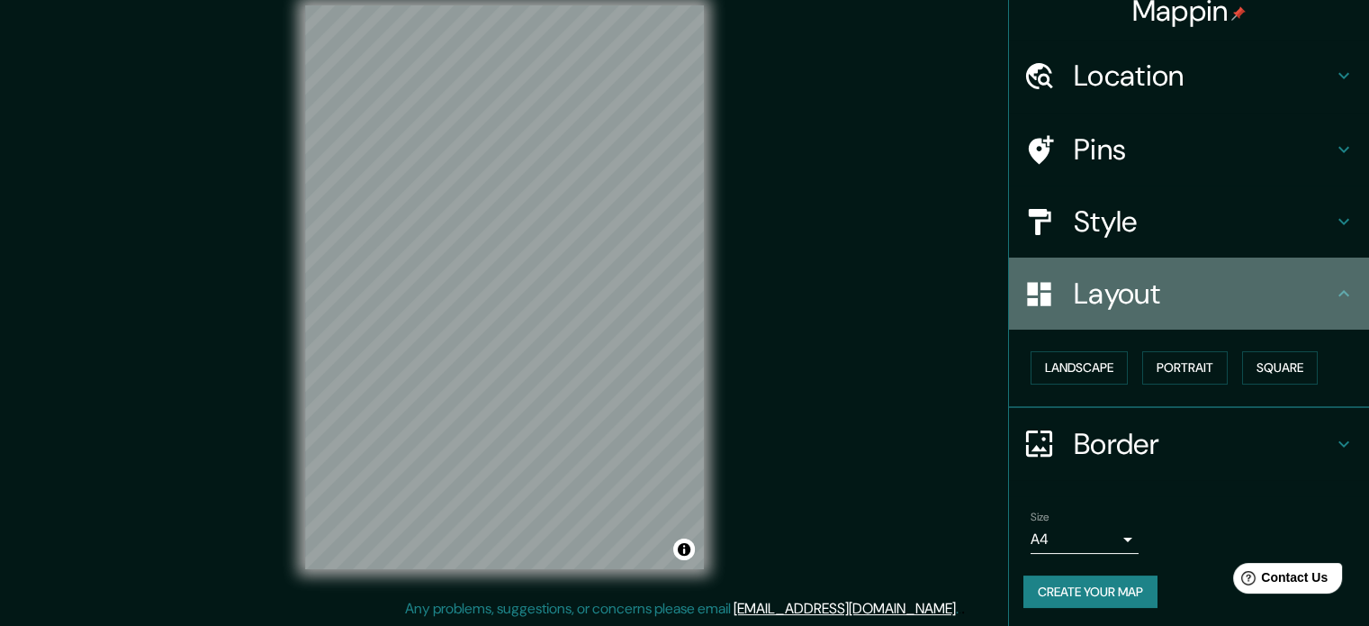
click at [1253, 314] on div "Layout" at bounding box center [1189, 293] width 360 height 72
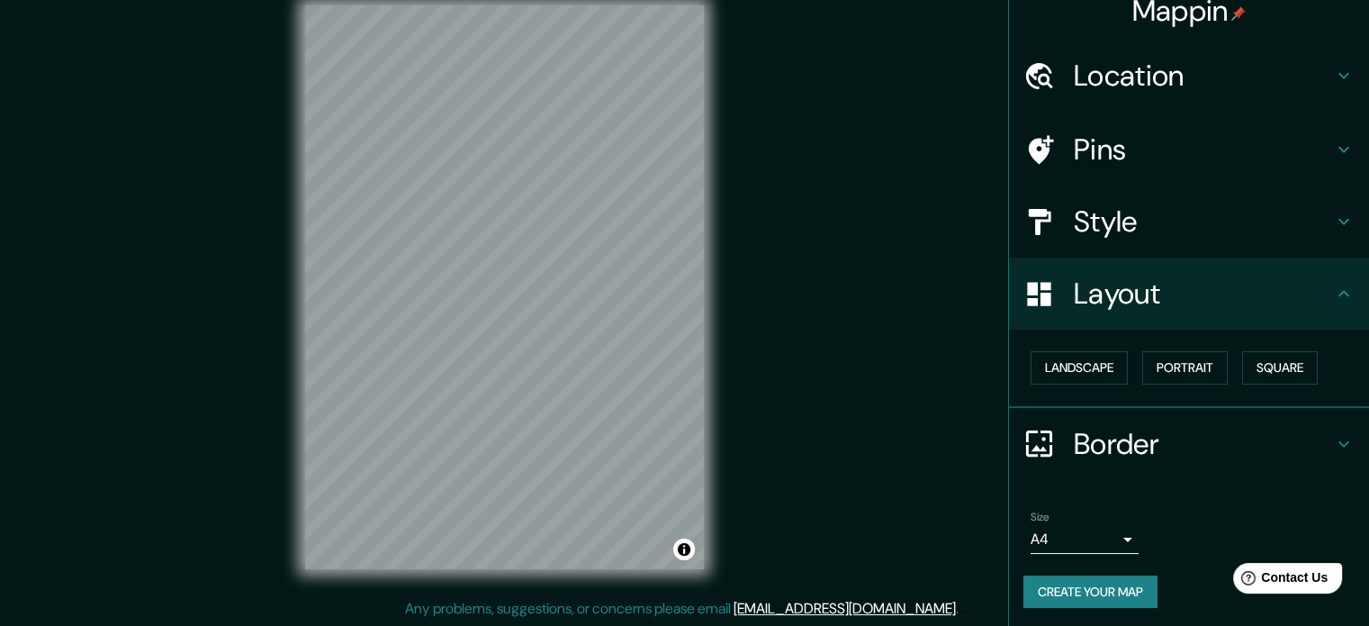
click at [1272, 231] on h4 "Style" at bounding box center [1203, 221] width 259 height 36
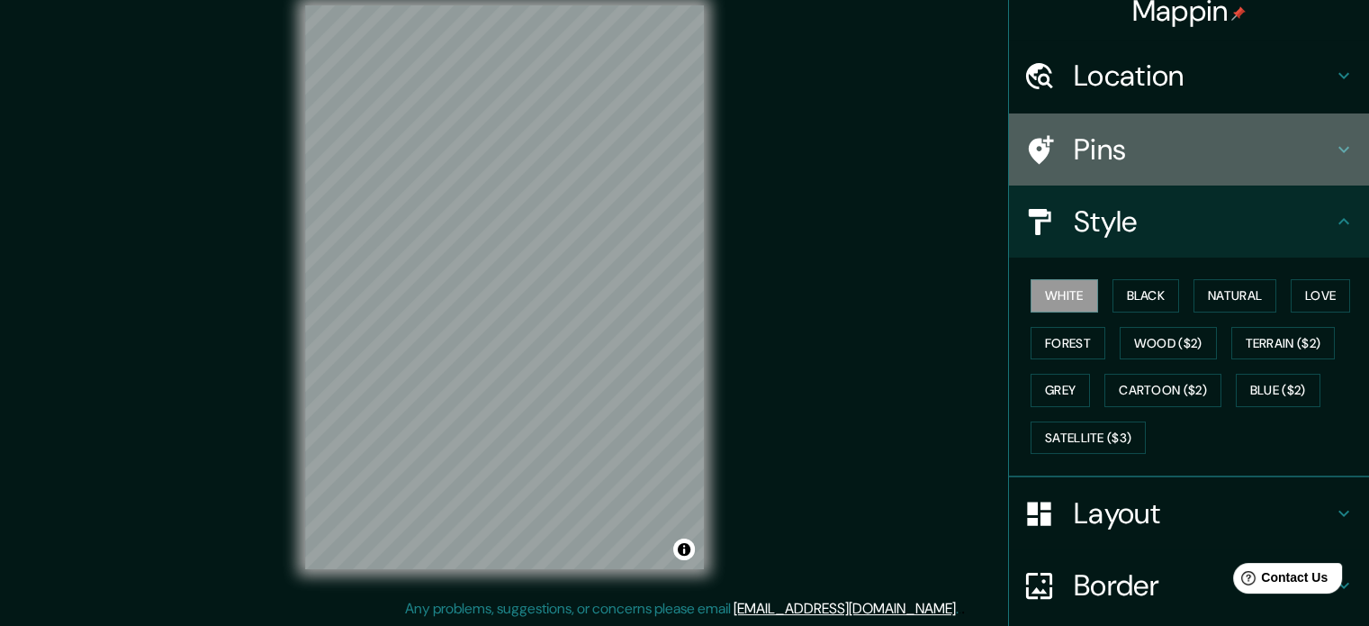
click at [1293, 143] on h4 "Pins" at bounding box center [1203, 149] width 259 height 36
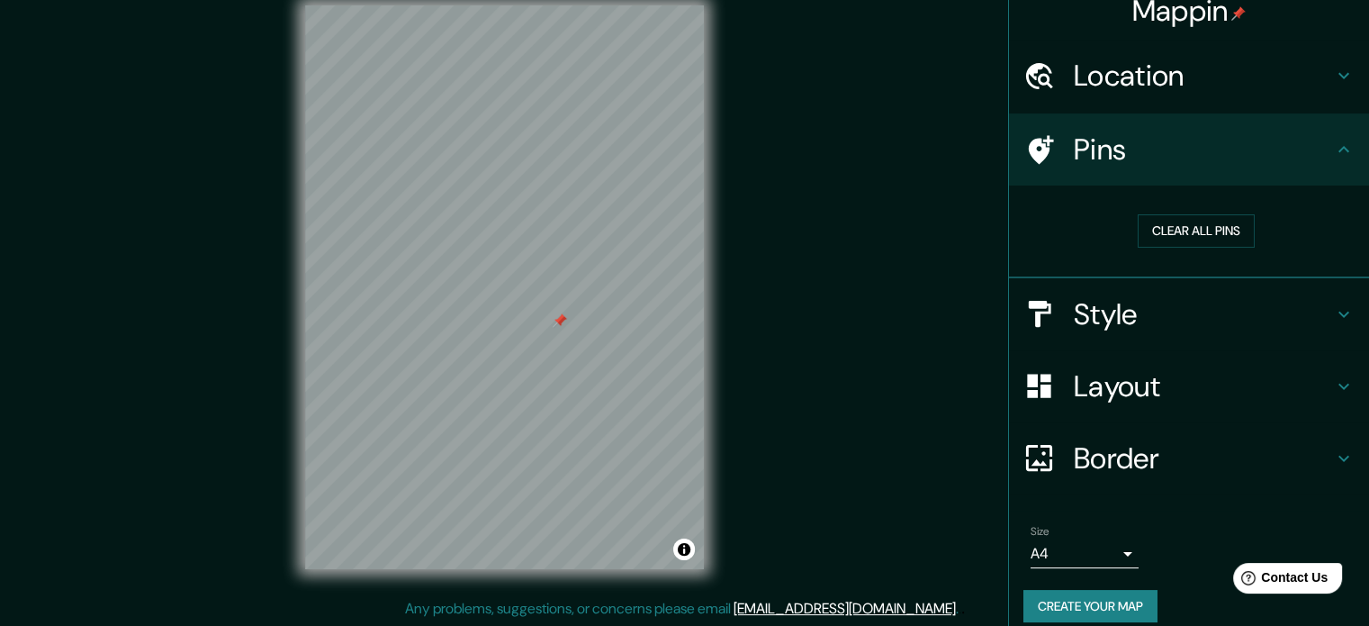
click at [1029, 149] on icon at bounding box center [1041, 149] width 25 height 29
click at [1145, 215] on button "Clear all pins" at bounding box center [1196, 230] width 117 height 33
click at [1150, 222] on button "Clear all pins" at bounding box center [1196, 230] width 117 height 33
drag, startPoint x: 589, startPoint y: 341, endPoint x: 573, endPoint y: 348, distance: 17.7
click at [573, 348] on div at bounding box center [570, 346] width 14 height 14
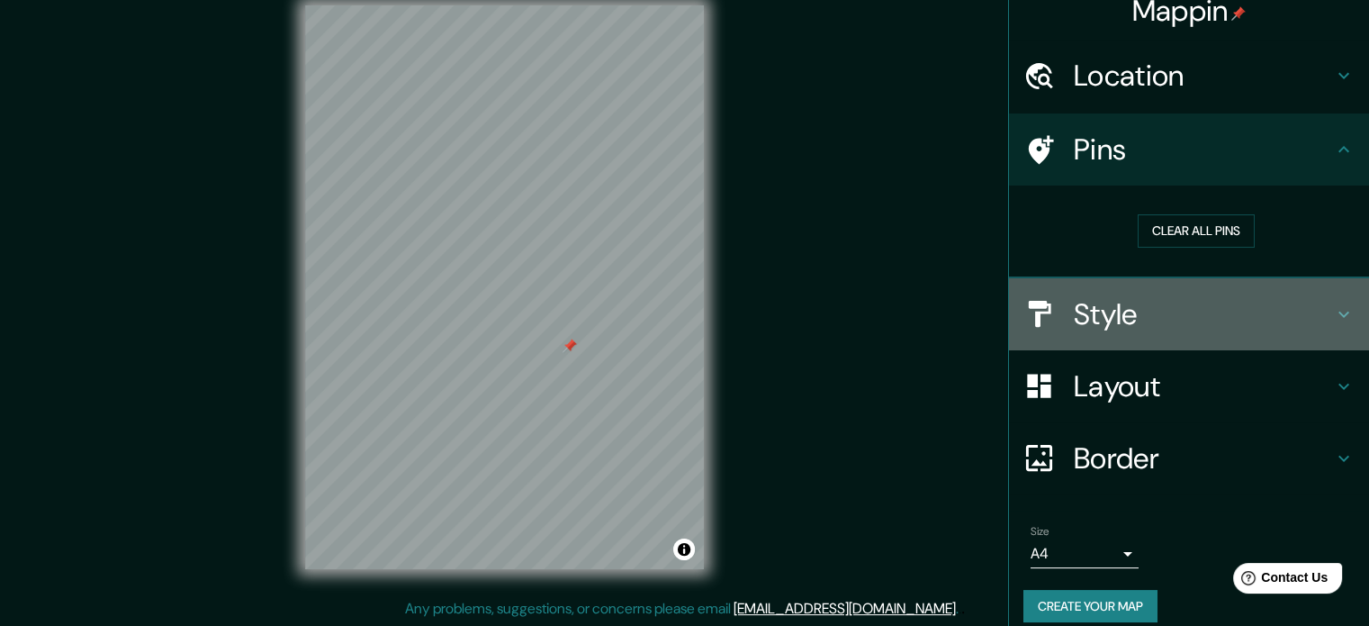
click at [1098, 309] on h4 "Style" at bounding box center [1203, 314] width 259 height 36
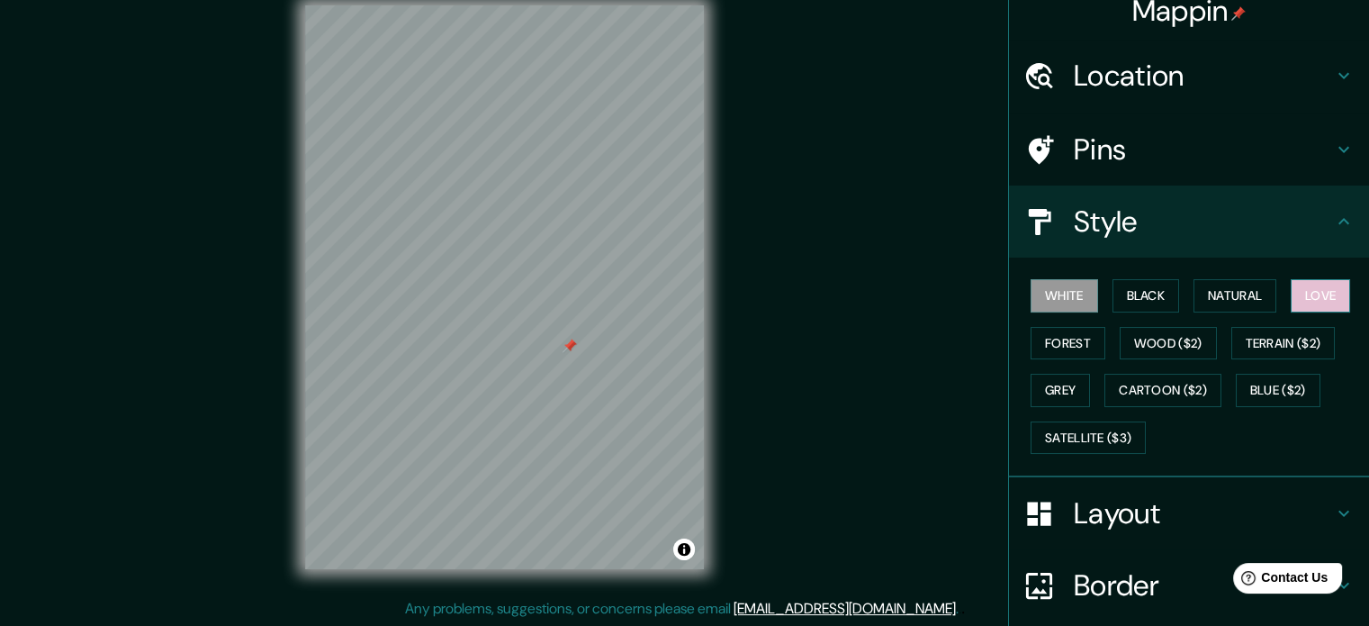
click at [1294, 298] on button "Love" at bounding box center [1320, 295] width 59 height 33
click at [1246, 282] on button "Natural" at bounding box center [1235, 295] width 83 height 33
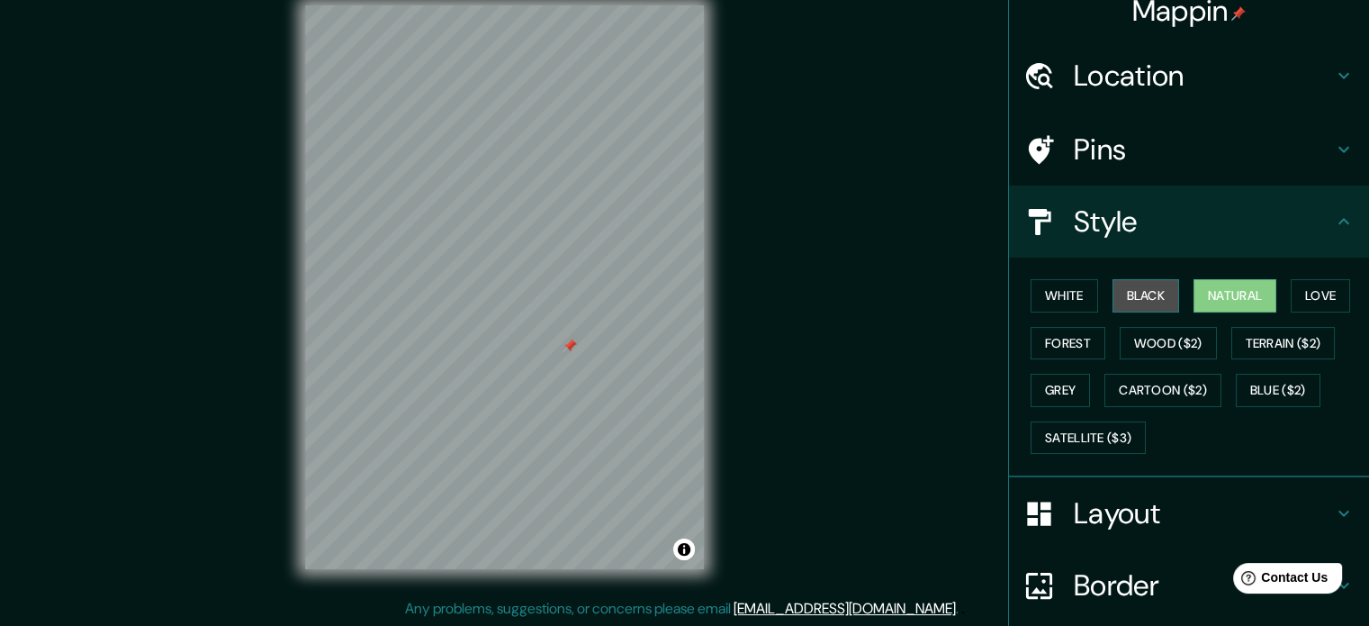
click at [1130, 301] on button "Black" at bounding box center [1147, 295] width 68 height 33
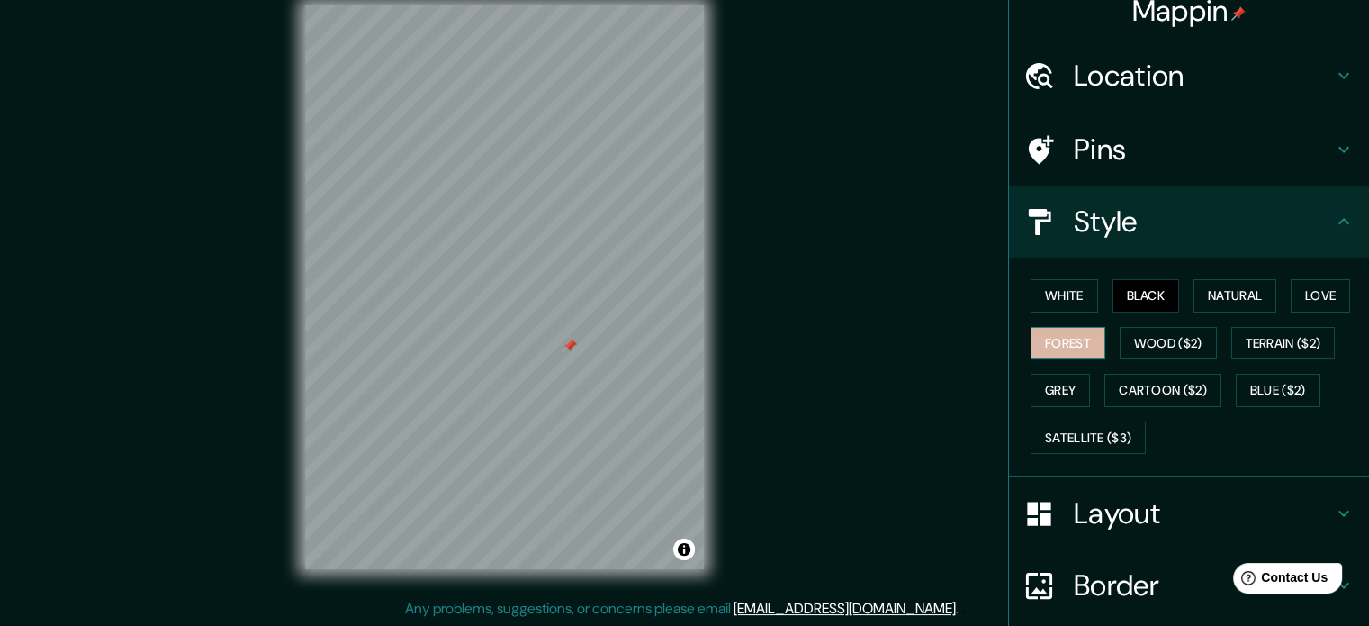
click at [1055, 350] on button "Forest" at bounding box center [1068, 343] width 75 height 33
